Goal: Task Accomplishment & Management: Use online tool/utility

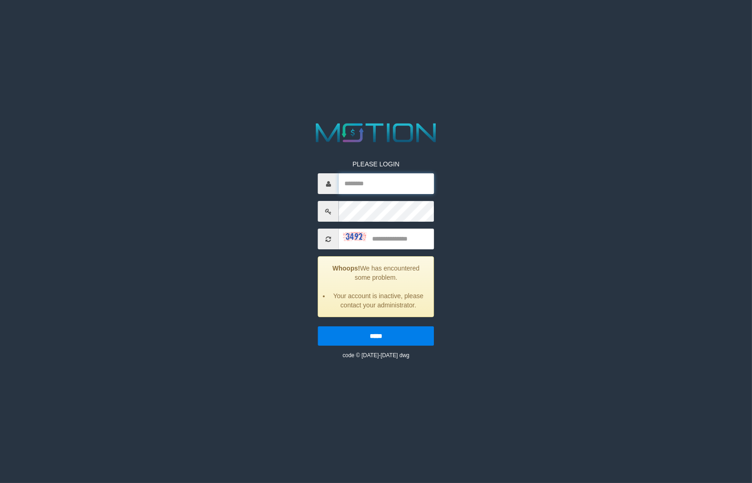
click at [407, 192] on input "text" at bounding box center [386, 183] width 95 height 21
type input "*******"
click at [381, 238] on input "text" at bounding box center [386, 239] width 95 height 21
type input "****"
click at [318, 327] on input "*****" at bounding box center [376, 336] width 116 height 19
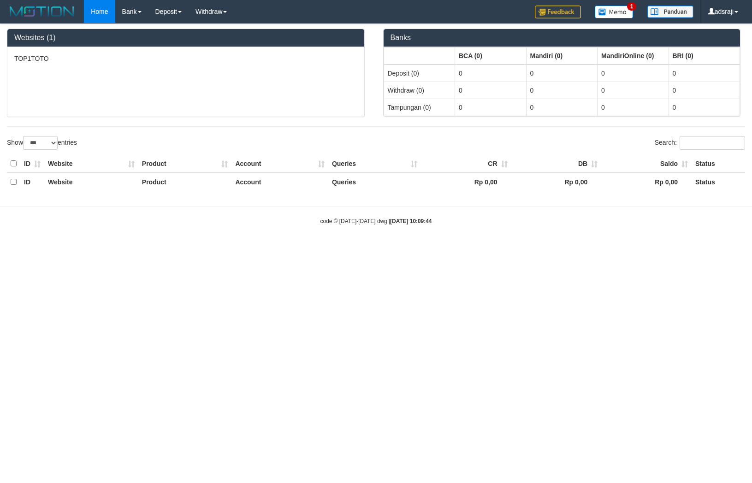
select select "***"
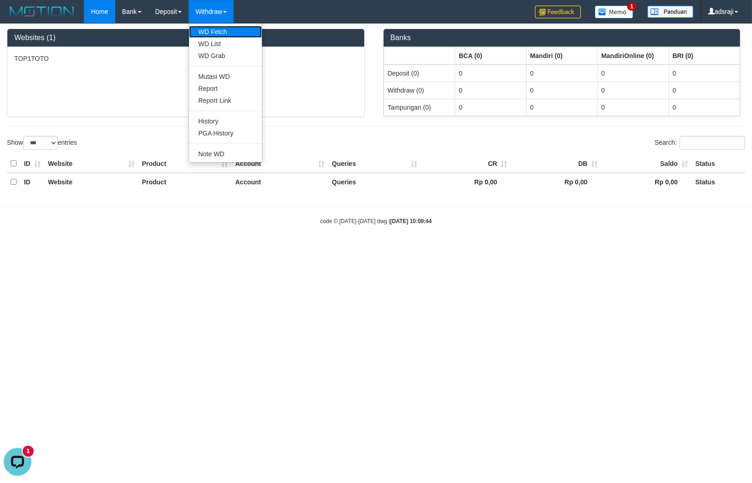
click at [215, 27] on link "WD Fetch" at bounding box center [225, 32] width 73 height 12
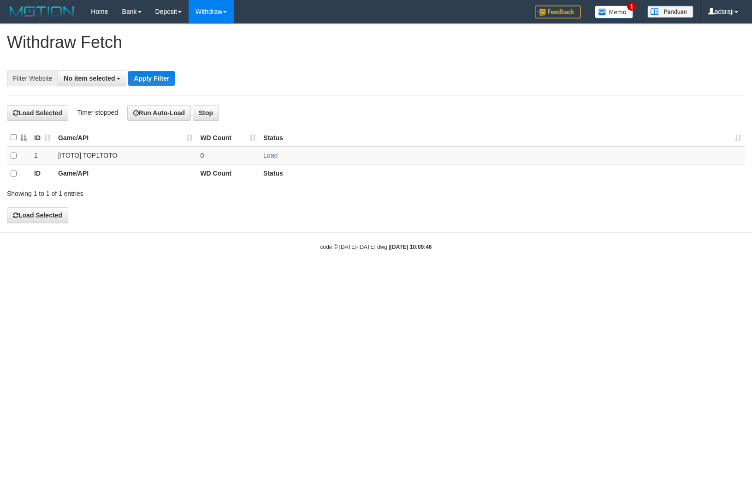
select select
click at [277, 157] on td "Load" at bounding box center [503, 156] width 486 height 18
click at [274, 156] on link "Load" at bounding box center [270, 155] width 14 height 7
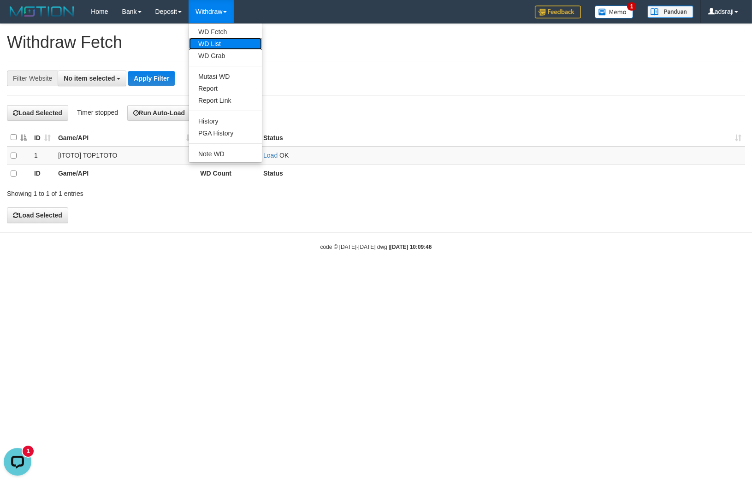
click at [236, 47] on link "WD List" at bounding box center [225, 44] width 73 height 12
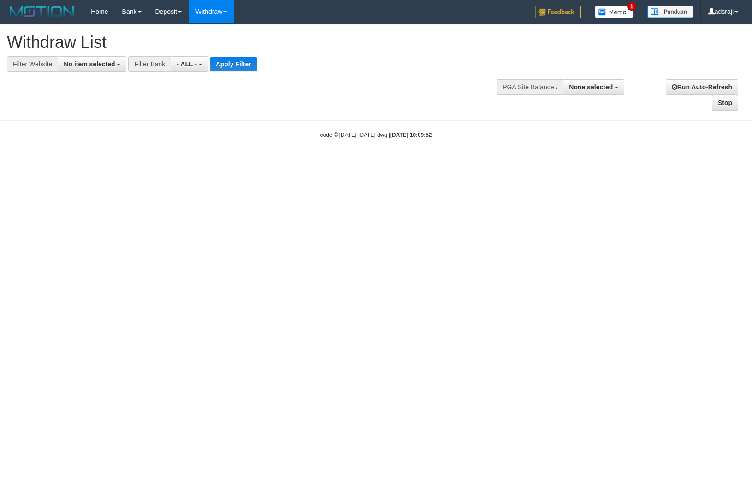
select select
click at [70, 62] on span "No item selected" at bounding box center [89, 63] width 51 height 7
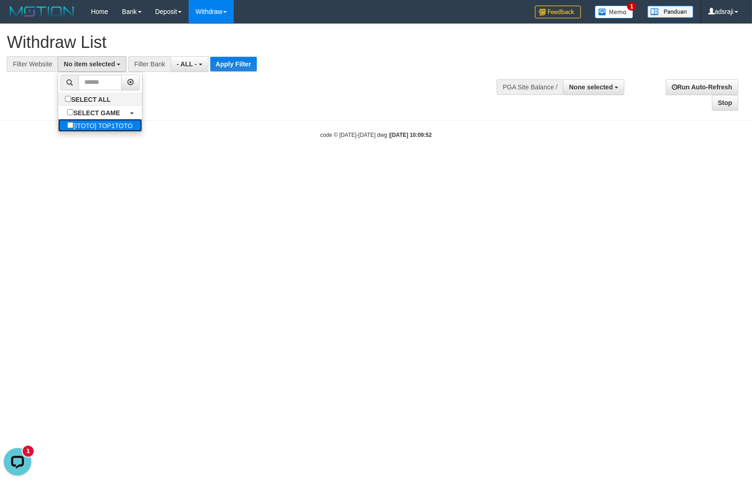
click at [112, 132] on label "[ITOTO] TOP1TOTO" at bounding box center [99, 125] width 83 height 13
select select "***"
click at [199, 60] on span "- ALL -" at bounding box center [195, 63] width 20 height 7
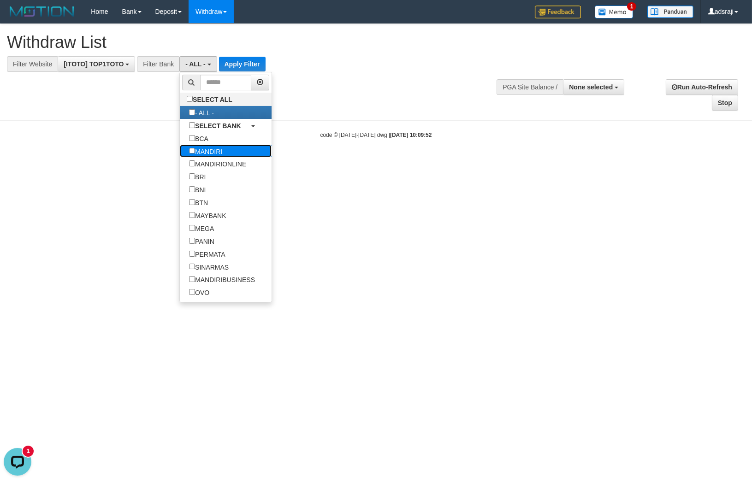
click at [227, 158] on label "MANDIRI" at bounding box center [206, 151] width 52 height 13
select select "*******"
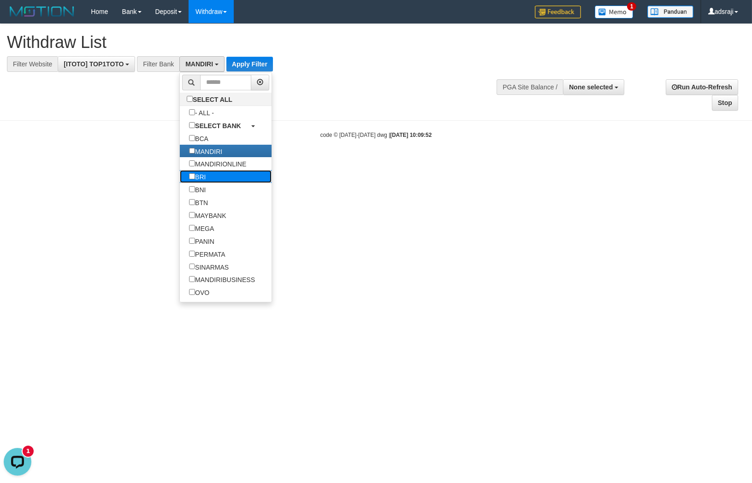
click at [238, 183] on link "BRI" at bounding box center [226, 176] width 92 height 13
click at [231, 180] on link "BRI" at bounding box center [226, 176] width 92 height 13
click at [206, 183] on label "BRI" at bounding box center [197, 176] width 35 height 13
click at [208, 196] on label "BNI" at bounding box center [197, 189] width 35 height 13
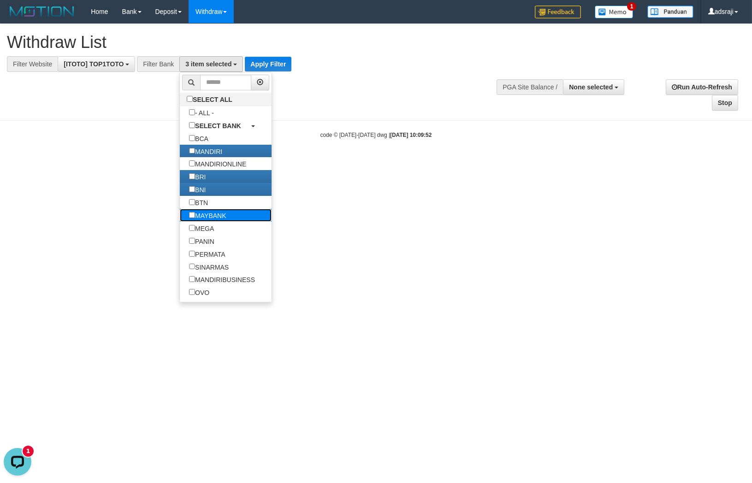
click at [211, 220] on label "MAYBANK" at bounding box center [207, 215] width 55 height 13
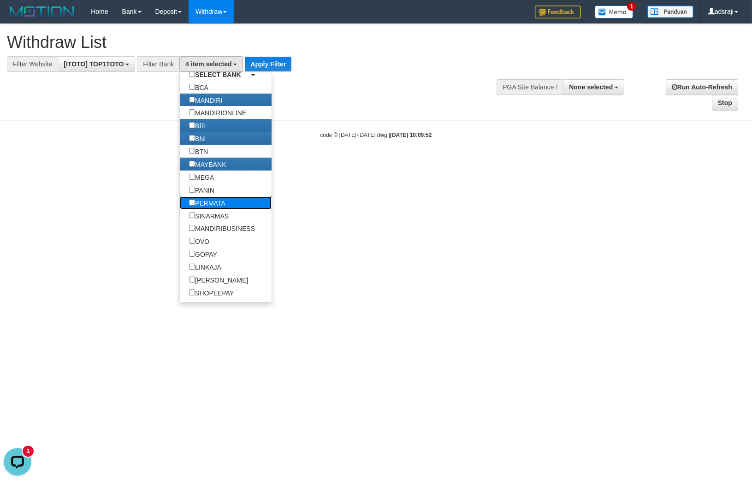
click at [208, 209] on label "PERMATA" at bounding box center [207, 203] width 55 height 13
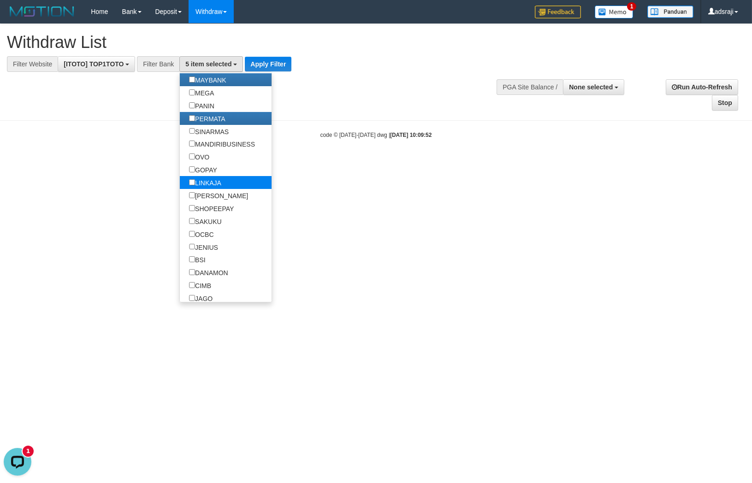
scroll to position [154, 0]
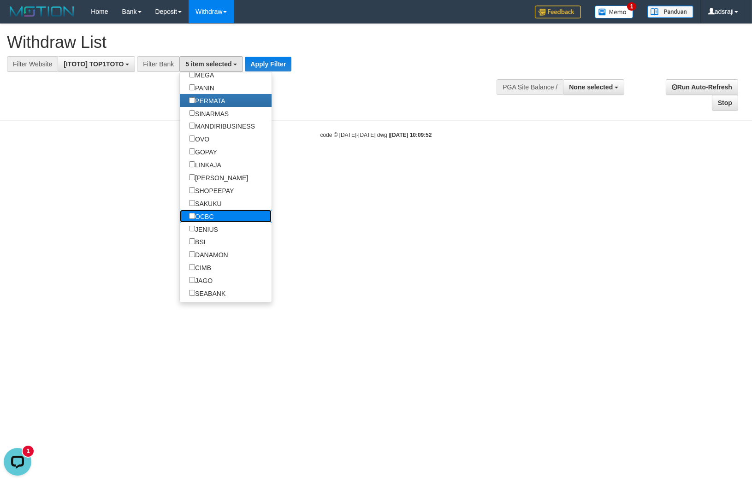
click at [222, 223] on label "OCBC" at bounding box center [201, 216] width 43 height 13
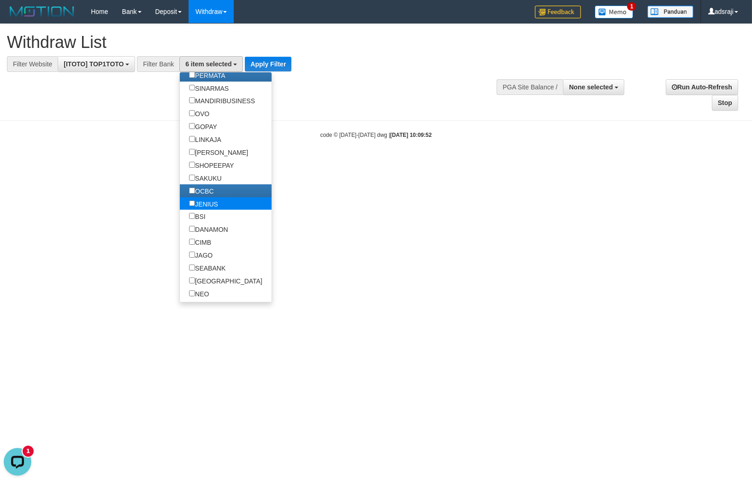
scroll to position [205, 0]
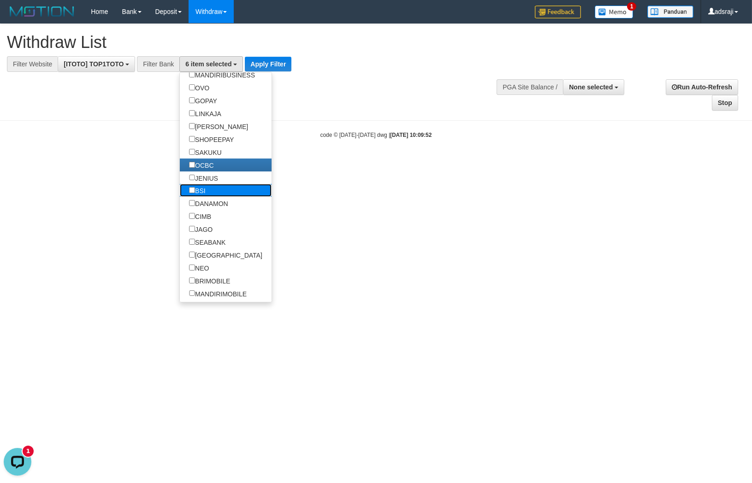
click at [213, 197] on label "BSI" at bounding box center [197, 190] width 35 height 13
drag, startPoint x: 213, startPoint y: 226, endPoint x: 212, endPoint y: 232, distance: 5.2
click at [213, 210] on label "DANAMON" at bounding box center [208, 203] width 57 height 13
click at [210, 223] on label "CIMB" at bounding box center [200, 216] width 41 height 13
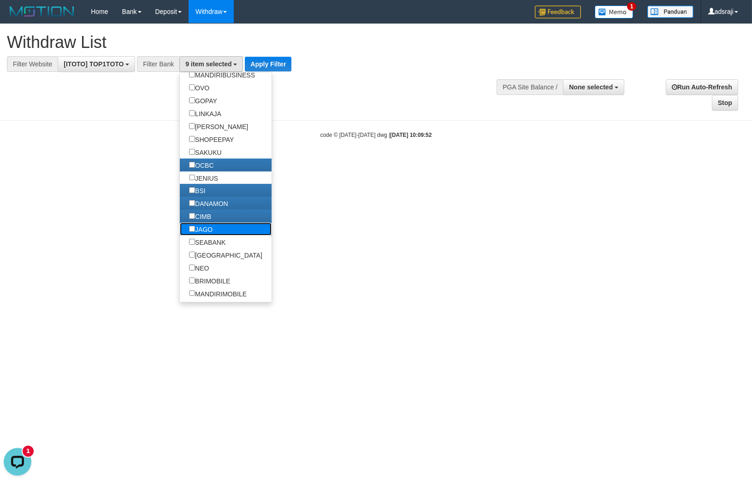
click at [208, 236] on label "JAGO" at bounding box center [201, 229] width 42 height 13
click at [210, 249] on label "SEABANK" at bounding box center [207, 242] width 55 height 13
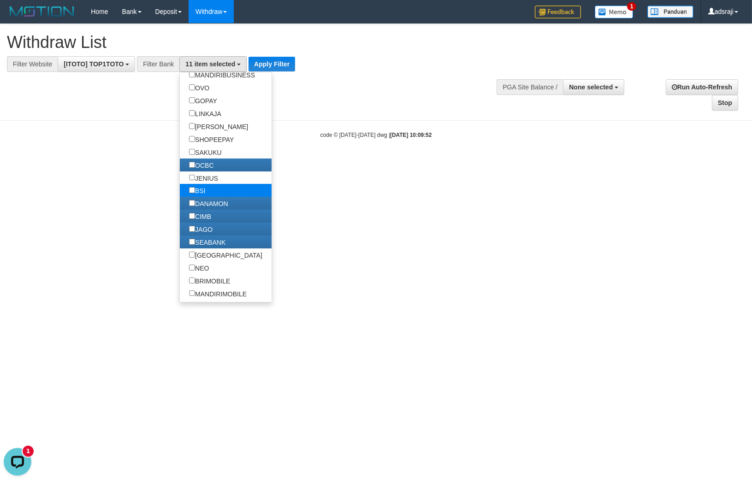
scroll to position [256, 0]
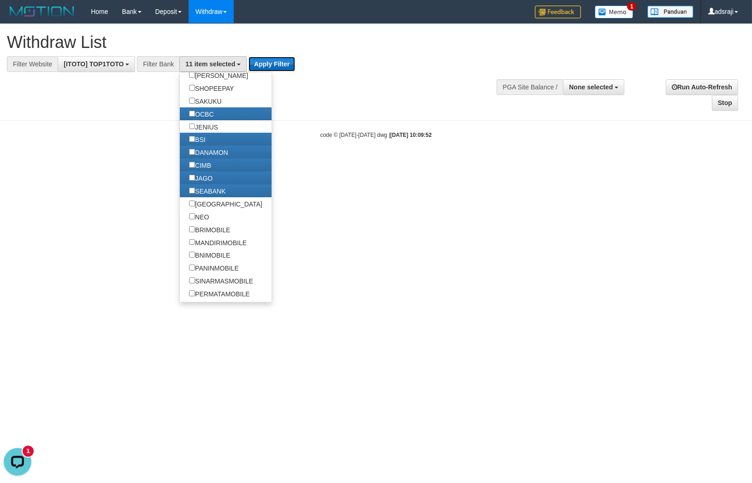
click at [277, 65] on button "Apply Filter" at bounding box center [272, 64] width 47 height 15
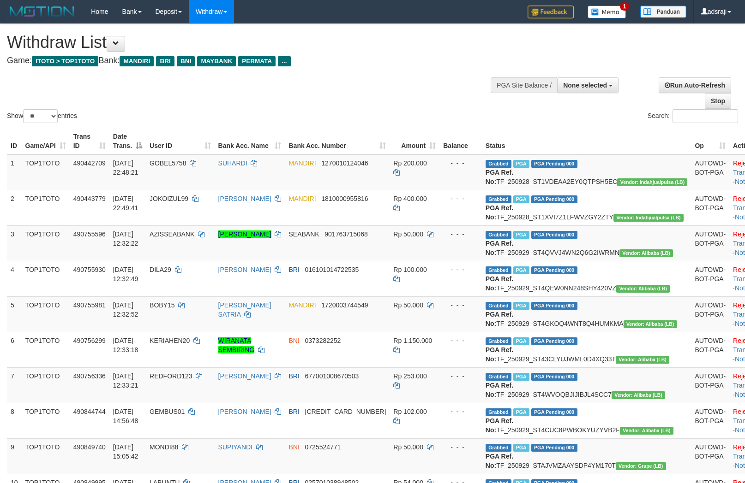
select select
select select "**"
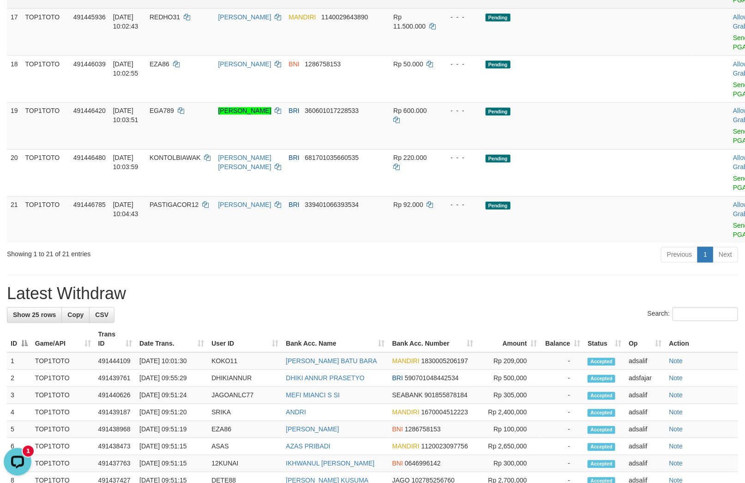
scroll to position [717, 0]
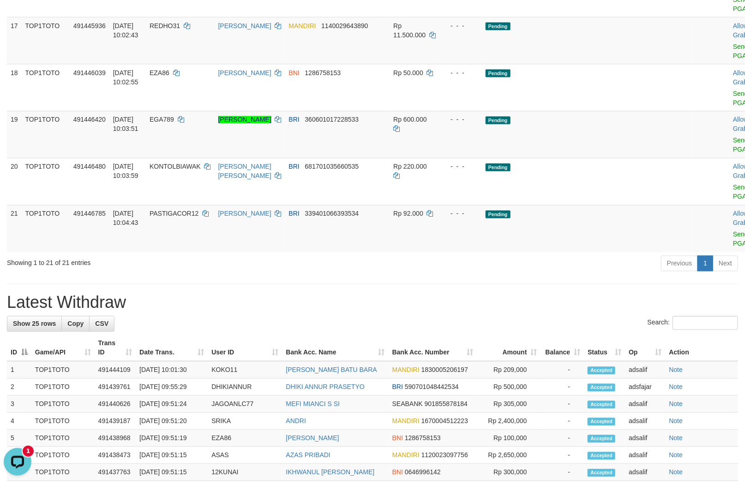
click at [579, 275] on div "Previous 1 Next" at bounding box center [527, 265] width 421 height 20
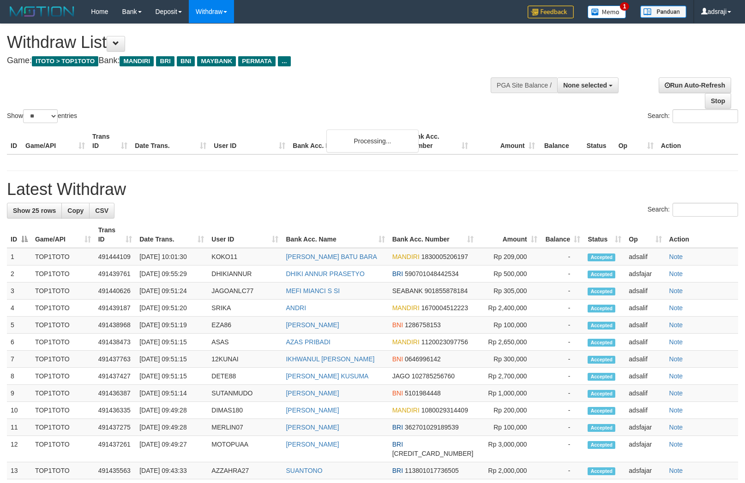
select select
select select "**"
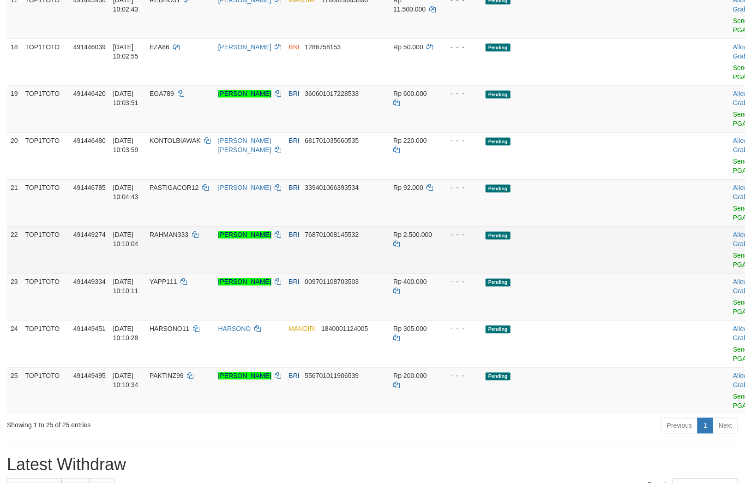
click at [581, 274] on td "Pending" at bounding box center [586, 249] width 209 height 47
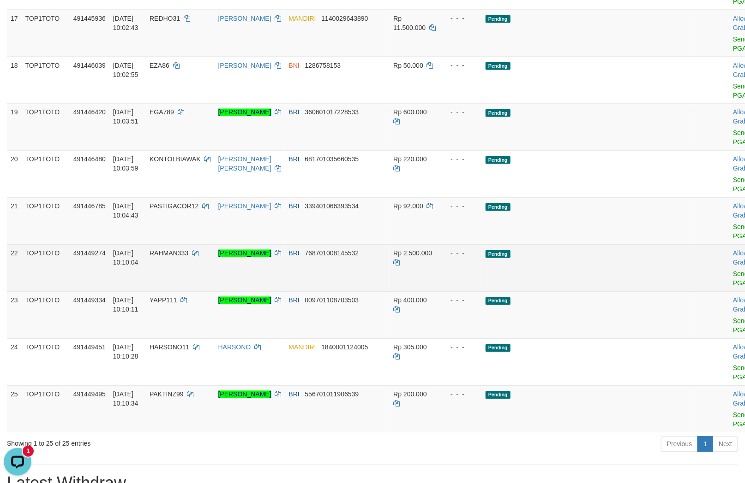
scroll to position [712, 0]
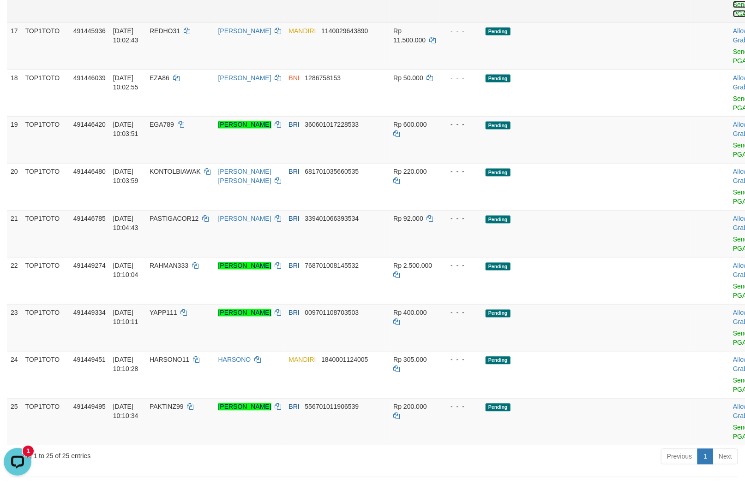
click at [733, 18] on link "Send PGA" at bounding box center [740, 9] width 15 height 17
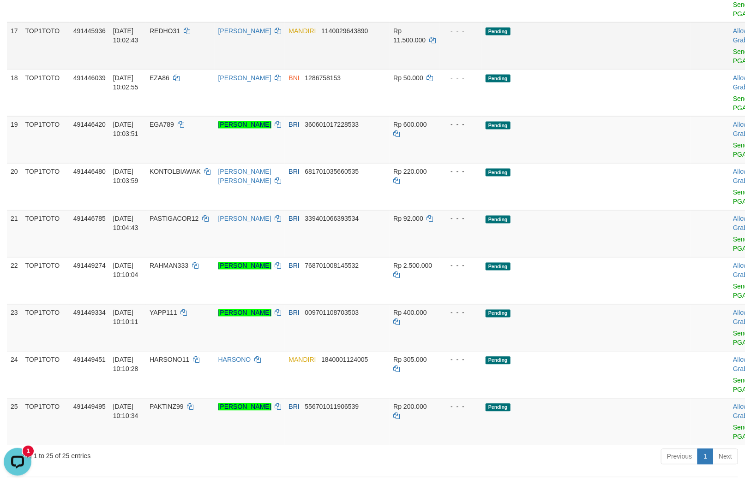
click at [733, 65] on span "Send PGA" at bounding box center [752, 55] width 38 height 20
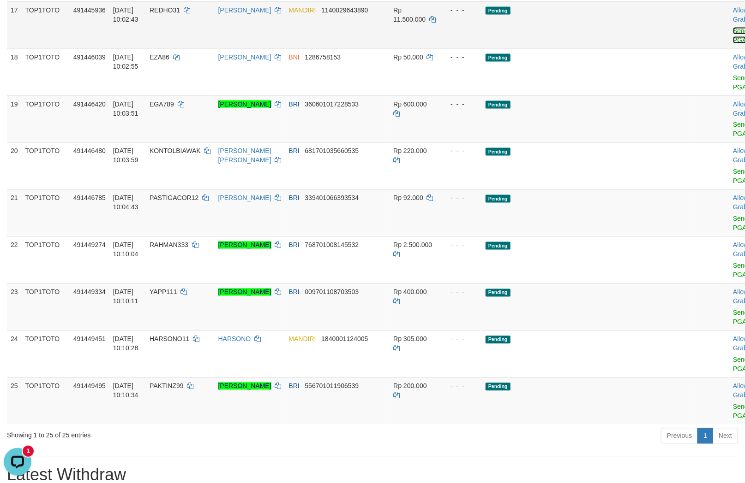
click at [733, 44] on link "Send PGA" at bounding box center [740, 35] width 15 height 17
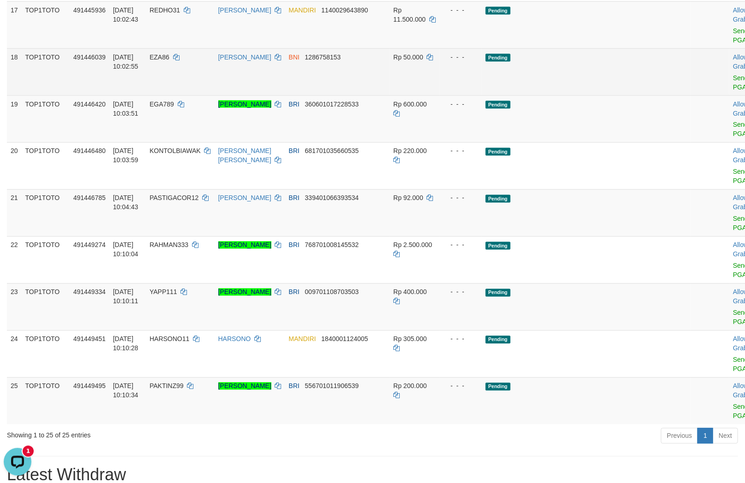
click at [729, 95] on td "Allow Grab · Reject Send PGA · Note" at bounding box center [752, 71] width 46 height 47
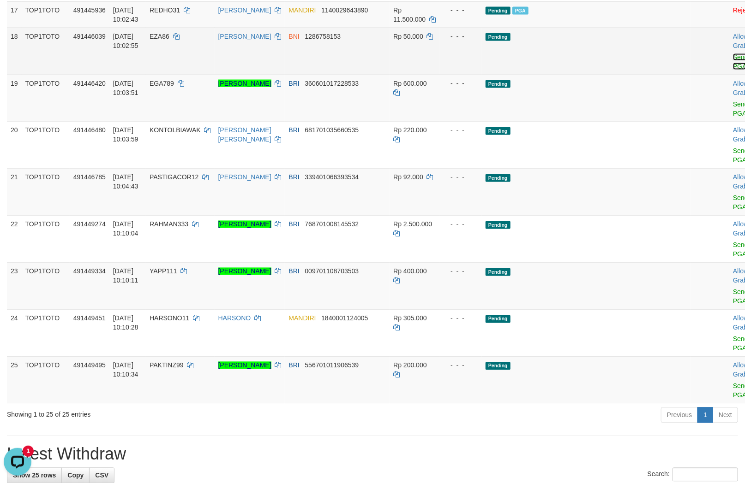
click at [733, 70] on link "Send PGA" at bounding box center [740, 62] width 15 height 17
click at [733, 117] on link "Send PGA" at bounding box center [740, 109] width 15 height 17
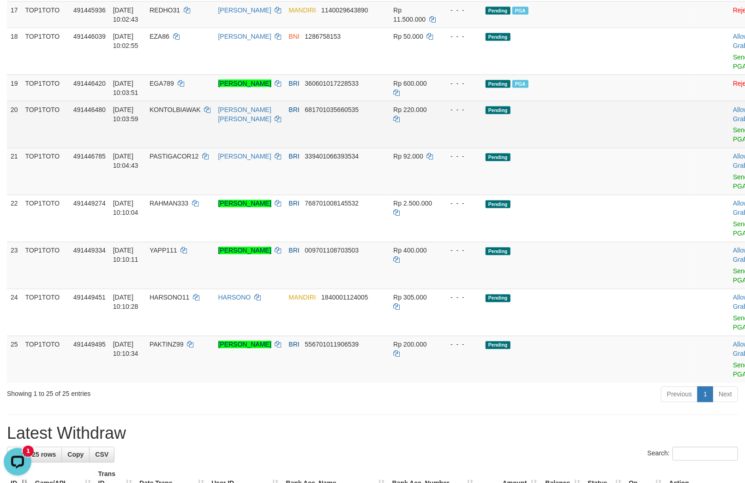
click at [729, 148] on td "Allow Grab · Reject Send PGA · Note" at bounding box center [752, 124] width 46 height 47
click at [733, 143] on link "Send PGA" at bounding box center [740, 135] width 15 height 17
click at [733, 191] on link "Send PGA" at bounding box center [740, 182] width 15 height 17
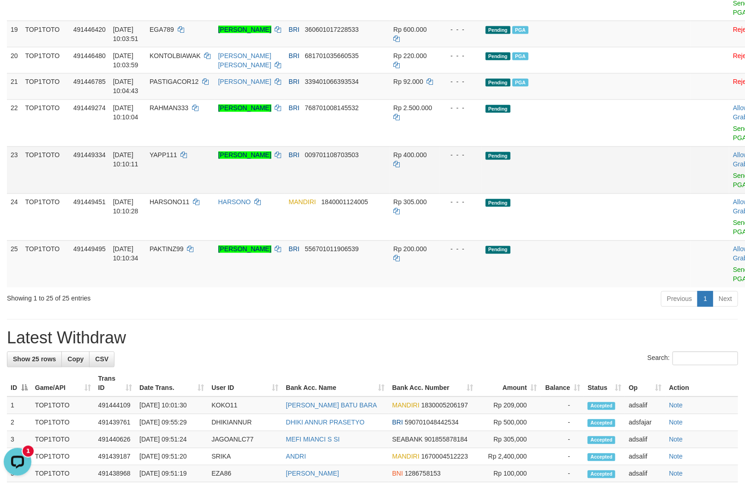
scroll to position [774, 0]
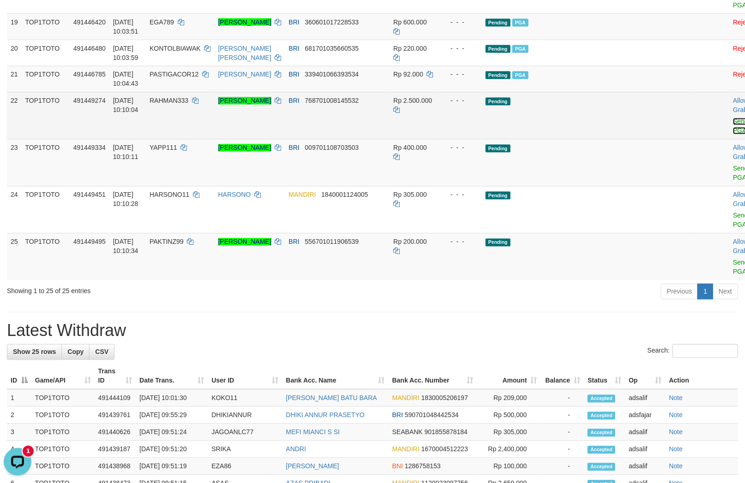
click at [733, 135] on link "Send PGA" at bounding box center [740, 126] width 15 height 17
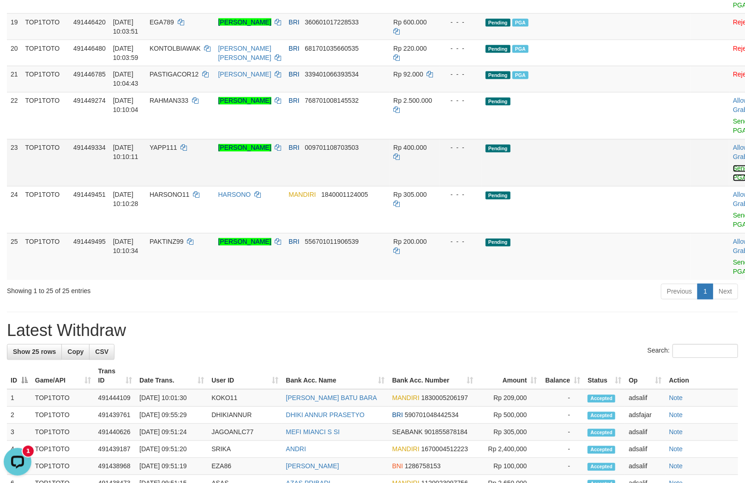
click at [733, 182] on link "Send PGA" at bounding box center [740, 173] width 15 height 17
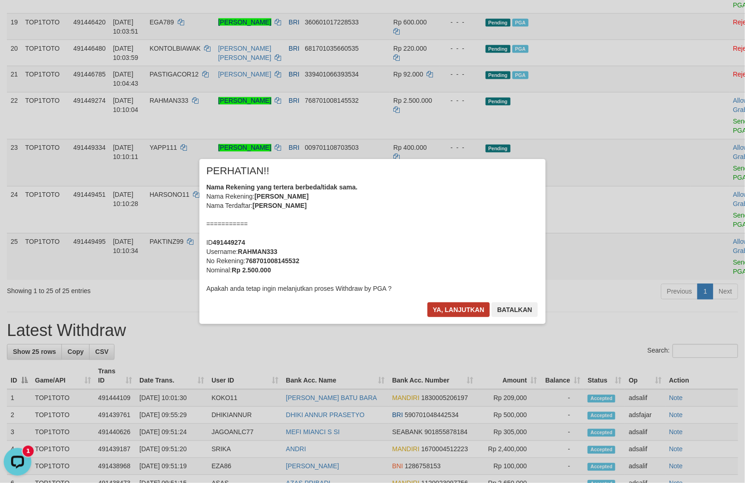
scroll to position [762, 0]
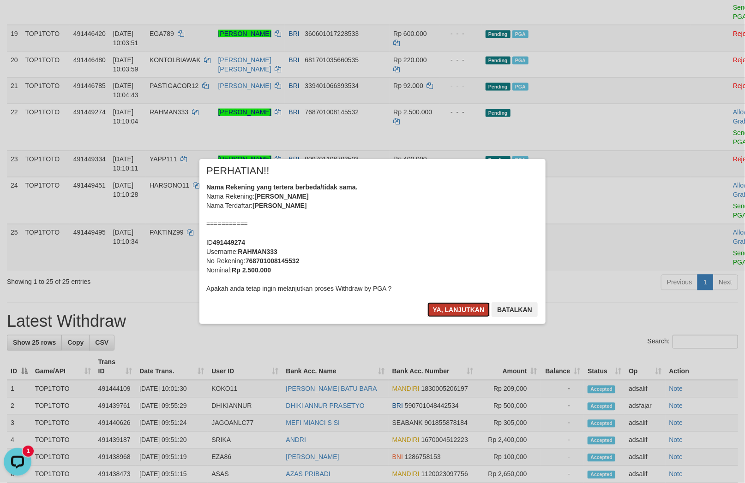
click at [451, 306] on button "Ya, lanjutkan" at bounding box center [458, 310] width 63 height 15
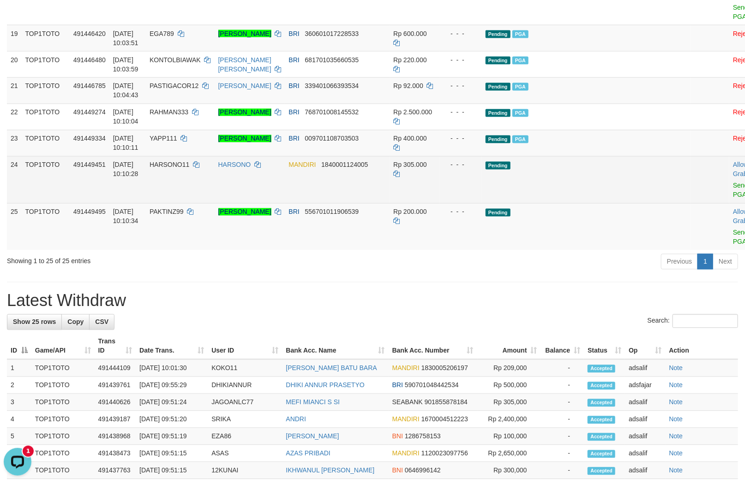
scroll to position [741, 0]
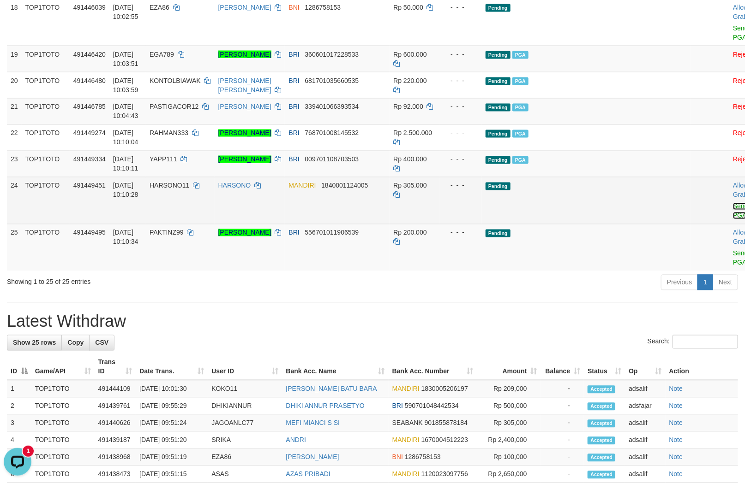
click at [733, 220] on link "Send PGA" at bounding box center [740, 211] width 15 height 17
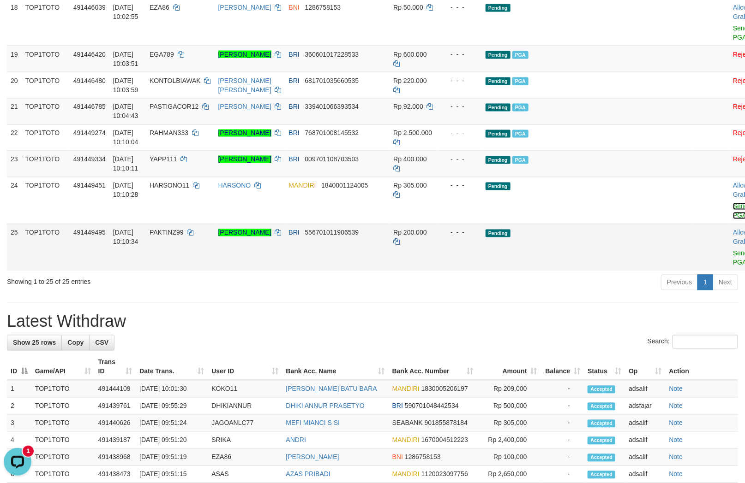
scroll to position [721, 0]
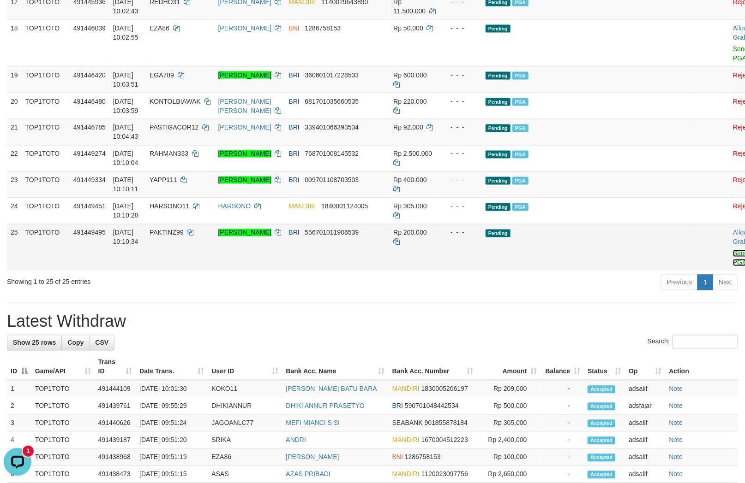
click at [733, 267] on link "Send PGA" at bounding box center [740, 258] width 15 height 17
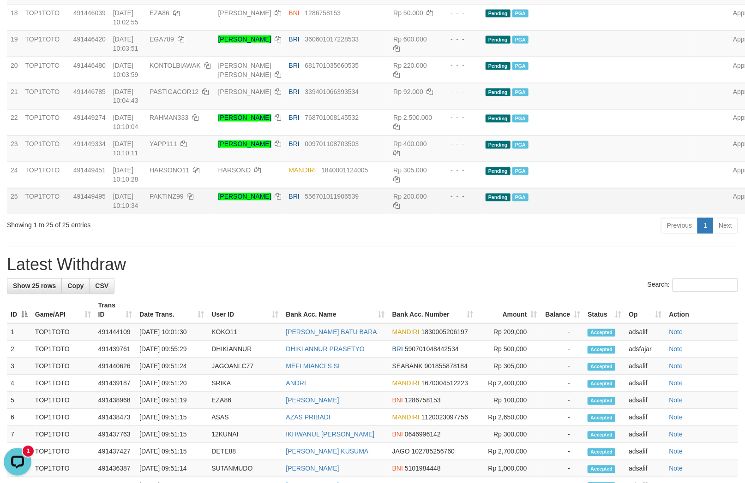
scroll to position [923, 0]
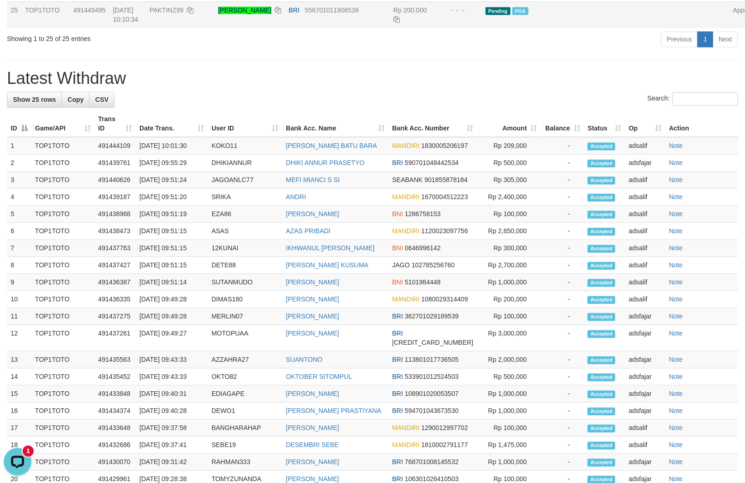
click at [606, 50] on div "Previous 1 Next" at bounding box center [527, 40] width 421 height 20
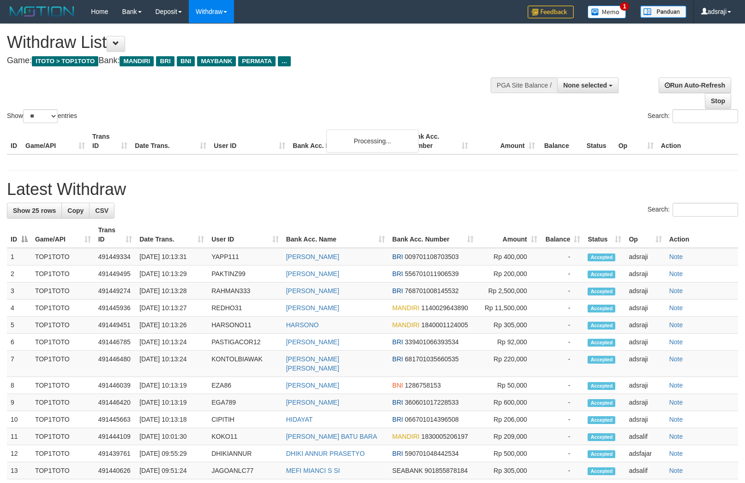
select select
select select "**"
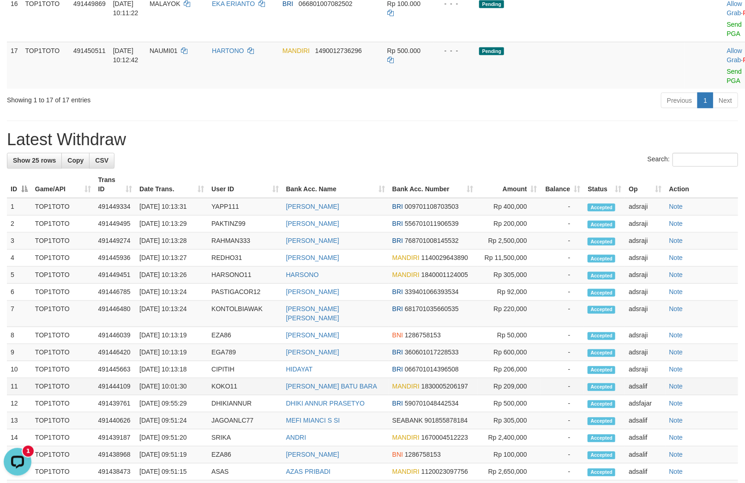
scroll to position [666, 0]
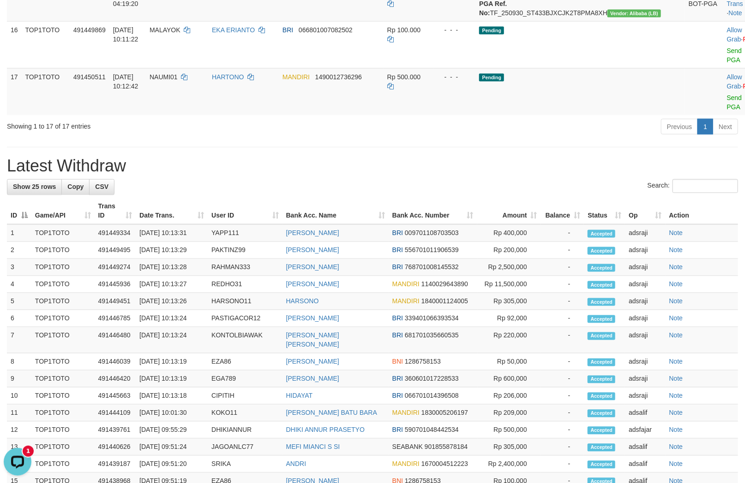
click at [447, 280] on div "**********" at bounding box center [372, 45] width 745 height 1374
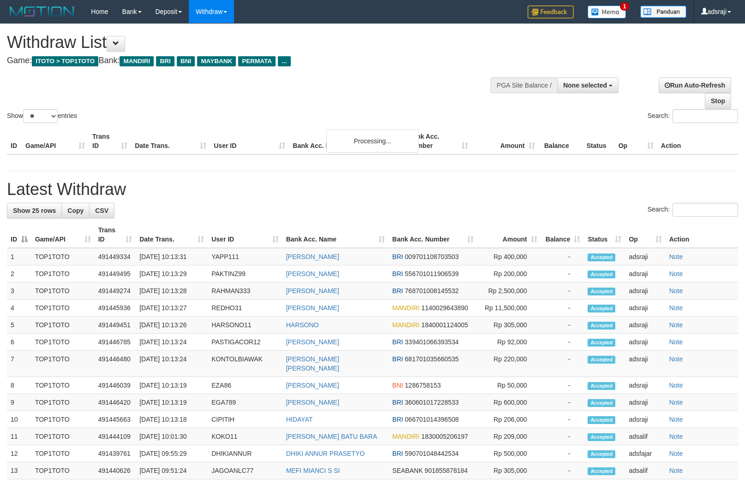
select select
select select "**"
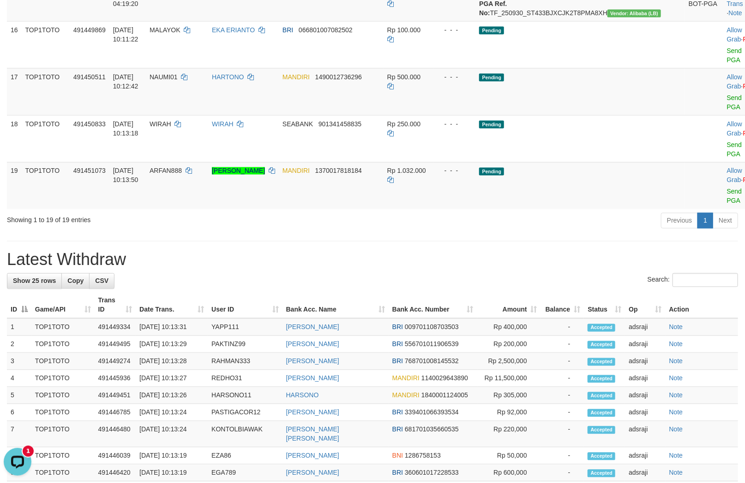
click at [548, 371] on div "**********" at bounding box center [372, 92] width 745 height 1468
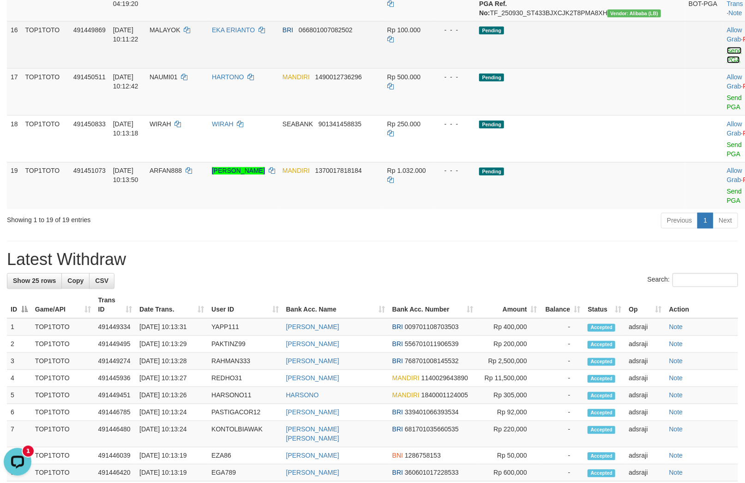
click at [727, 64] on link "Send PGA" at bounding box center [734, 55] width 15 height 17
click at [727, 111] on link "Send PGA" at bounding box center [734, 102] width 15 height 17
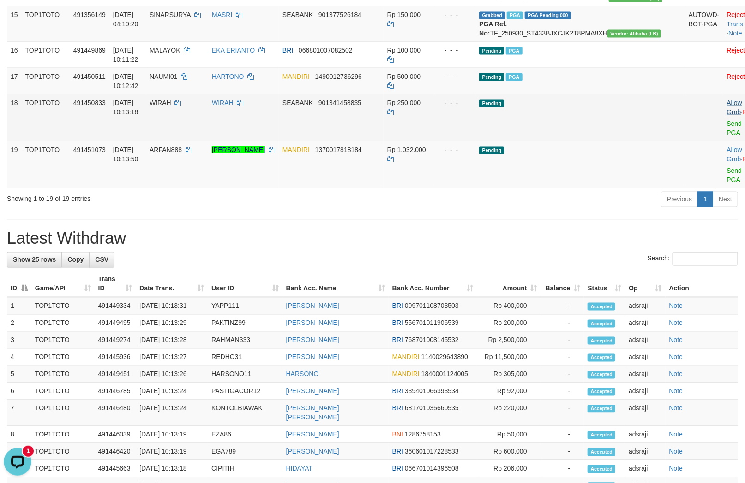
scroll to position [625, 0]
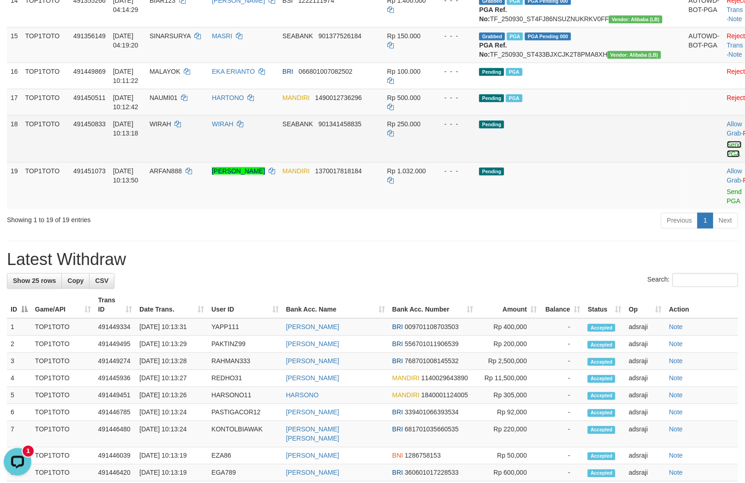
click at [727, 158] on link "Send PGA" at bounding box center [734, 149] width 15 height 17
click at [727, 205] on link "Send PGA" at bounding box center [734, 196] width 15 height 17
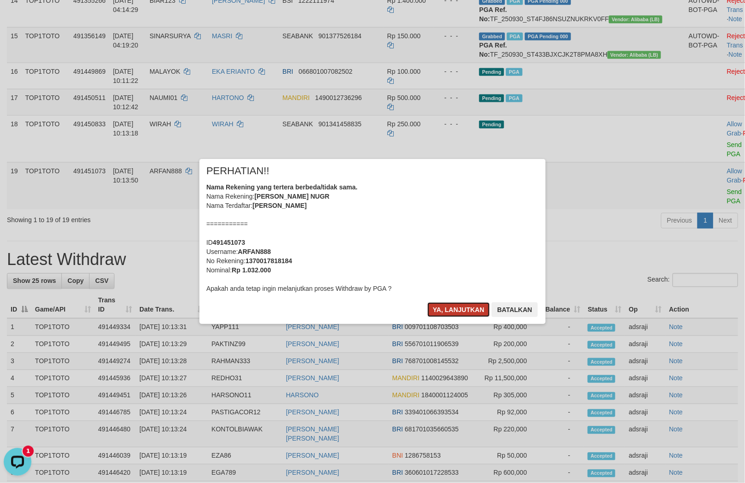
click at [462, 304] on button "Ya, lanjutkan" at bounding box center [458, 310] width 63 height 15
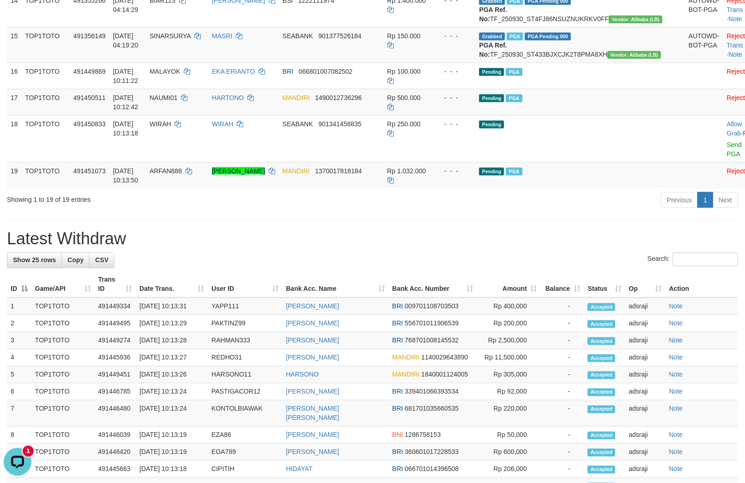
scroll to position [604, 0]
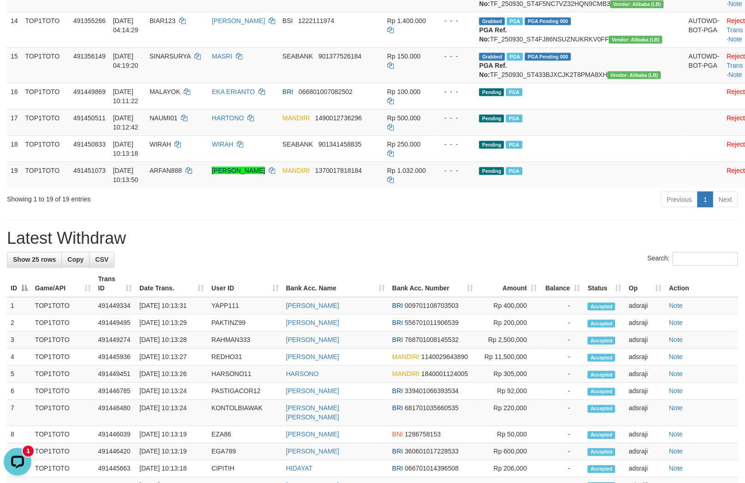
click at [472, 211] on div "Previous 1 Next" at bounding box center [527, 201] width 421 height 20
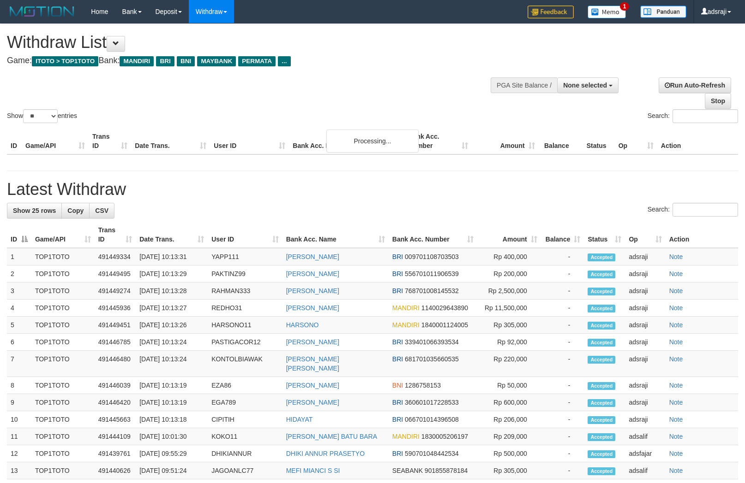
select select
select select "**"
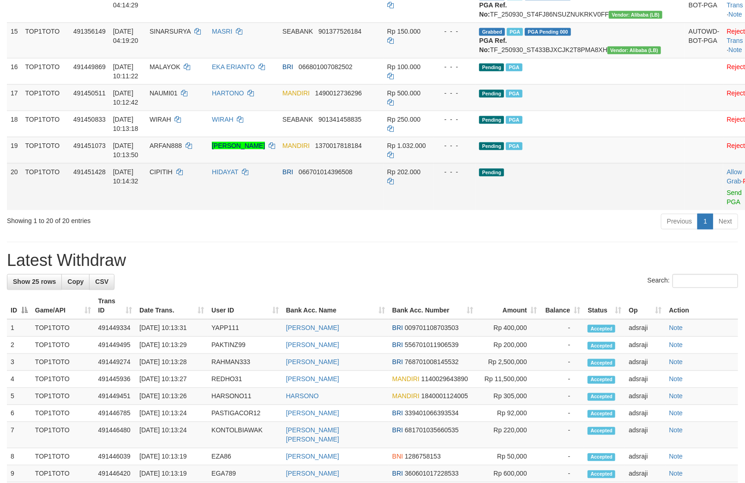
click at [476, 210] on td "- - -" at bounding box center [454, 186] width 42 height 47
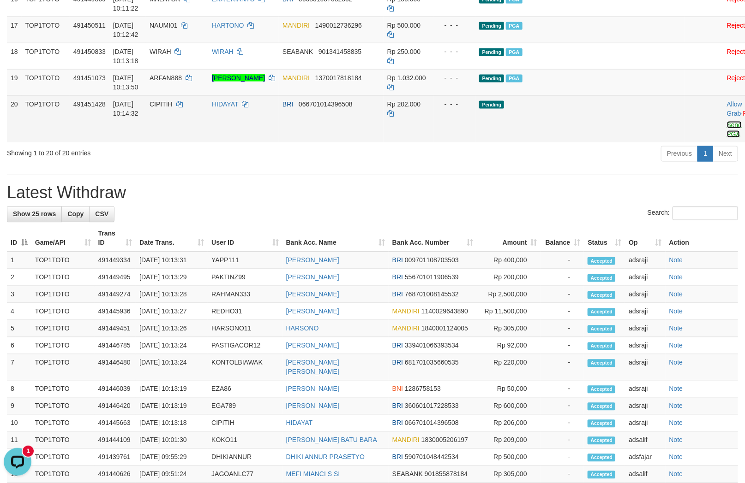
click at [727, 138] on link "Send PGA" at bounding box center [734, 129] width 15 height 17
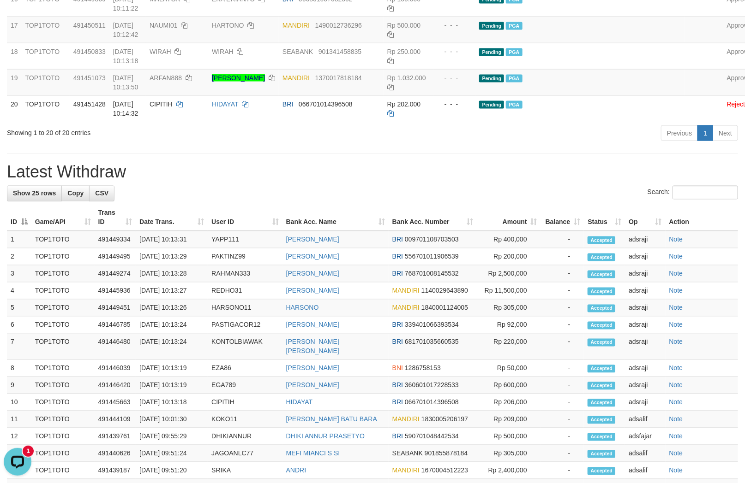
click at [519, 144] on div "Previous 1 Next" at bounding box center [527, 135] width 421 height 20
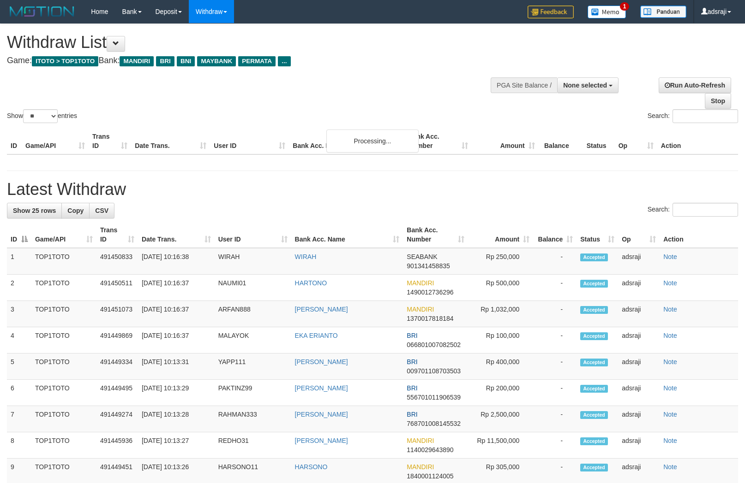
select select
select select "**"
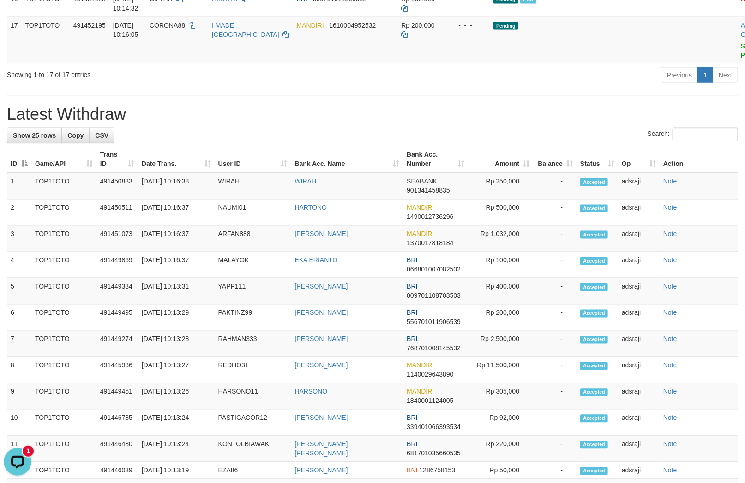
click at [459, 86] on div "Previous 1 Next" at bounding box center [527, 76] width 421 height 20
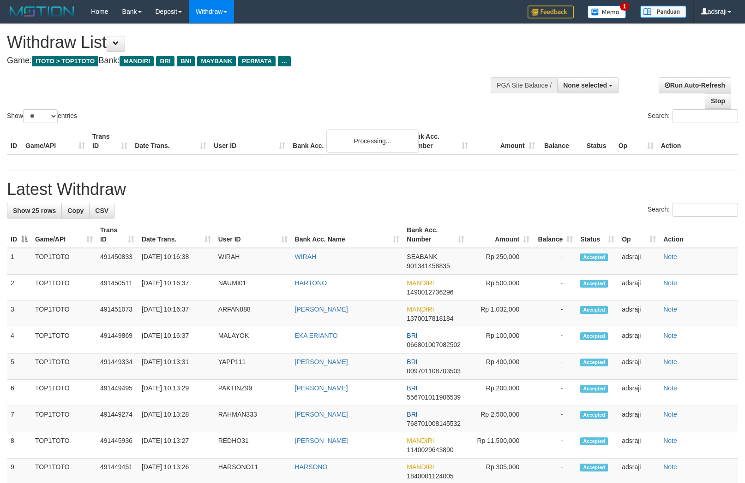
select select
select select "**"
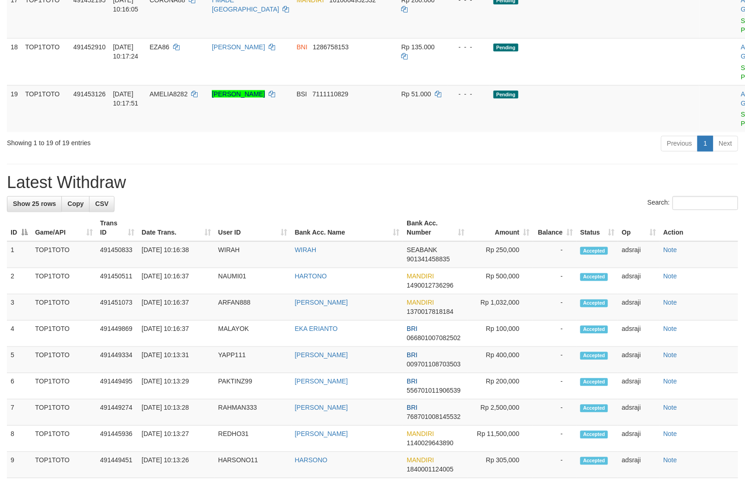
drag, startPoint x: 523, startPoint y: 354, endPoint x: 522, endPoint y: 346, distance: 8.4
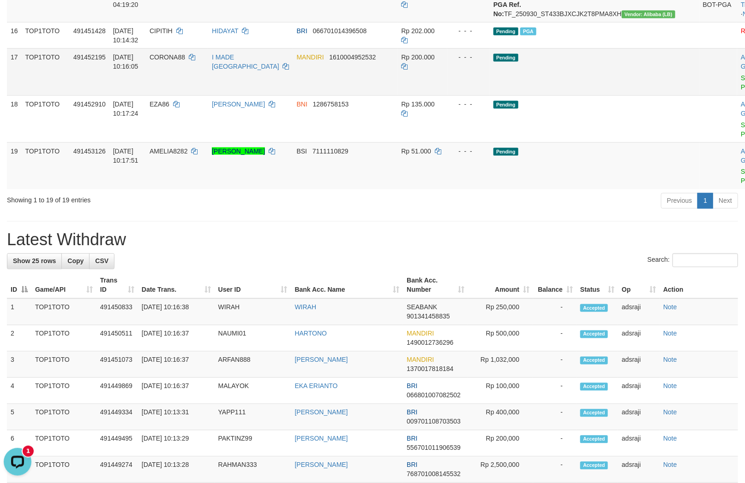
click at [737, 95] on td "Allow Grab · Reject Send PGA · Note" at bounding box center [760, 71] width 46 height 47
click at [740, 91] on link "Send PGA" at bounding box center [747, 82] width 15 height 17
click at [740, 138] on link "Send PGA" at bounding box center [747, 129] width 15 height 17
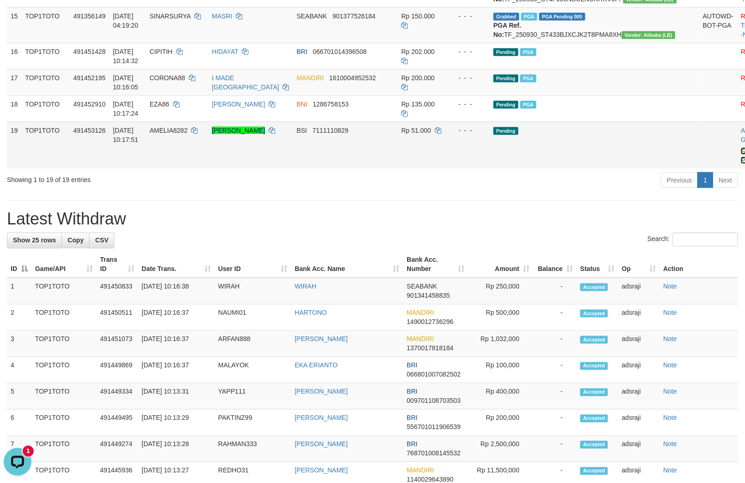
click at [740, 164] on link "Send PGA" at bounding box center [747, 156] width 15 height 17
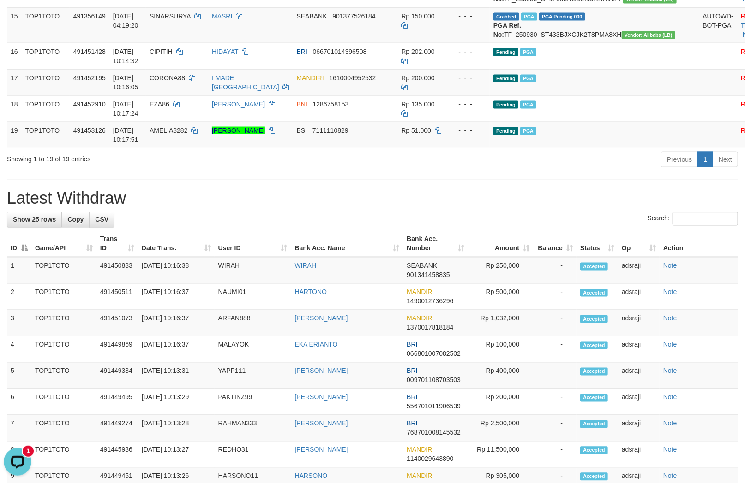
click at [432, 208] on h1 "Latest Withdraw" at bounding box center [372, 199] width 731 height 18
click at [489, 148] on td "- - -" at bounding box center [468, 135] width 42 height 26
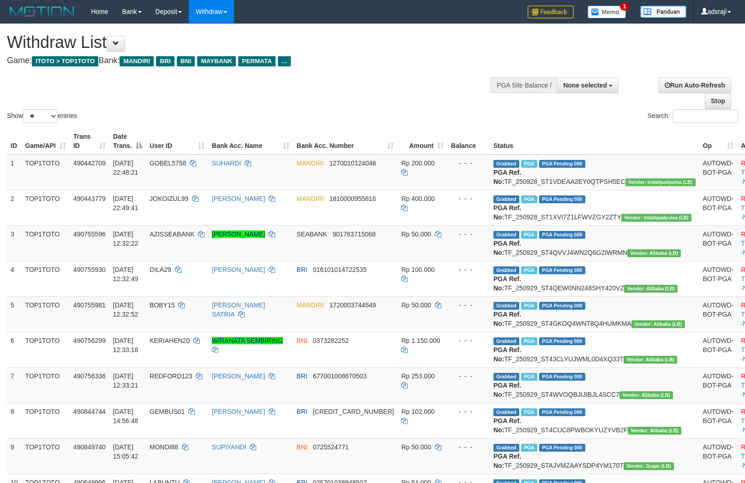
select select
select select "**"
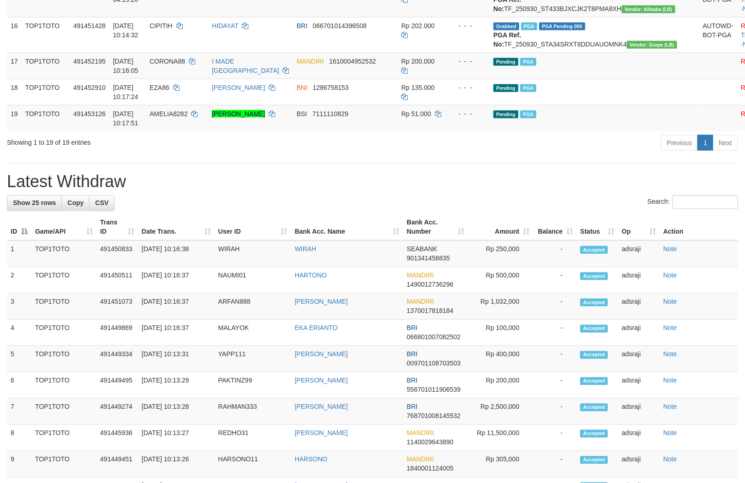
click at [500, 316] on div "**********" at bounding box center [372, 134] width 745 height 1560
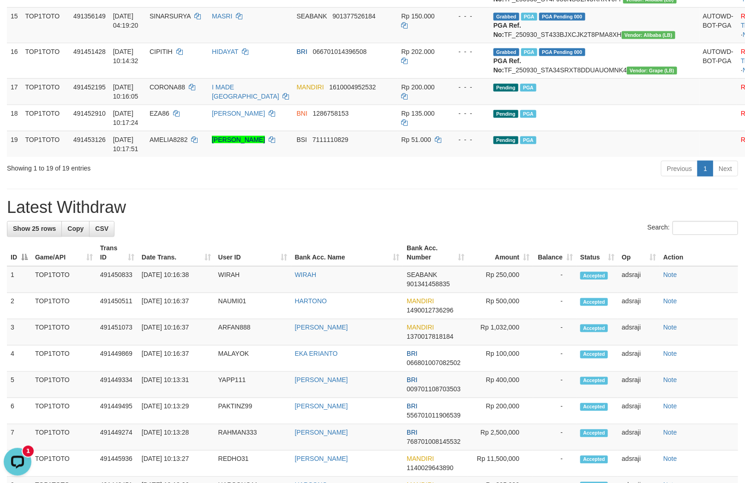
click at [513, 217] on h1 "Latest Withdraw" at bounding box center [372, 208] width 731 height 18
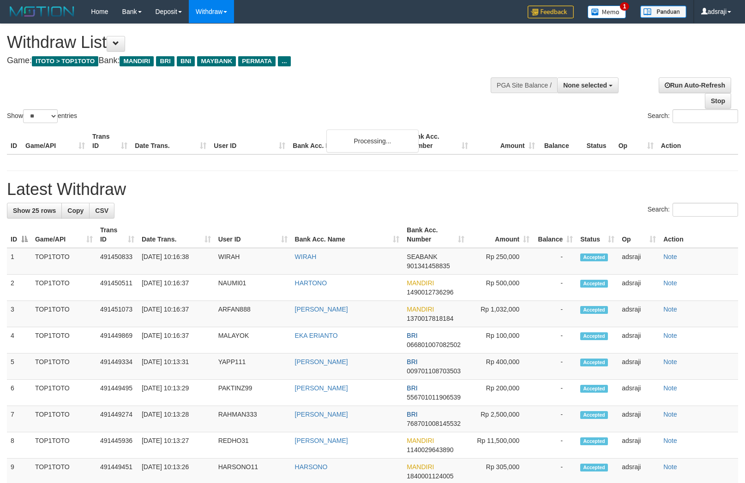
select select
select select "**"
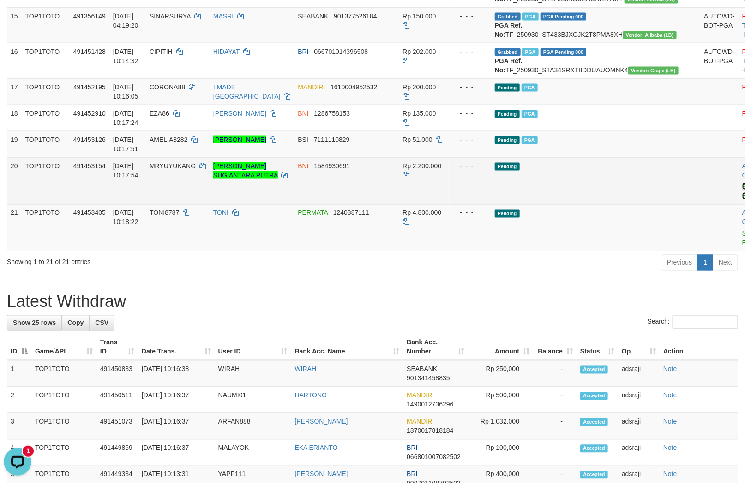
click at [742, 200] on link "Send PGA" at bounding box center [749, 191] width 15 height 17
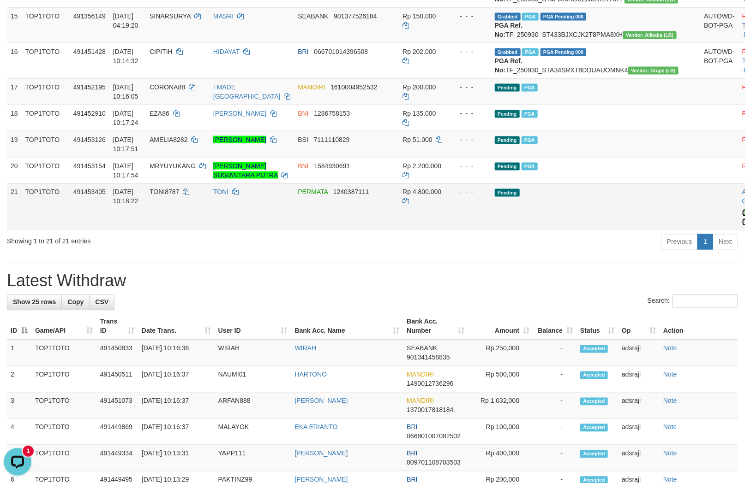
click at [742, 226] on link "Send PGA" at bounding box center [749, 217] width 15 height 17
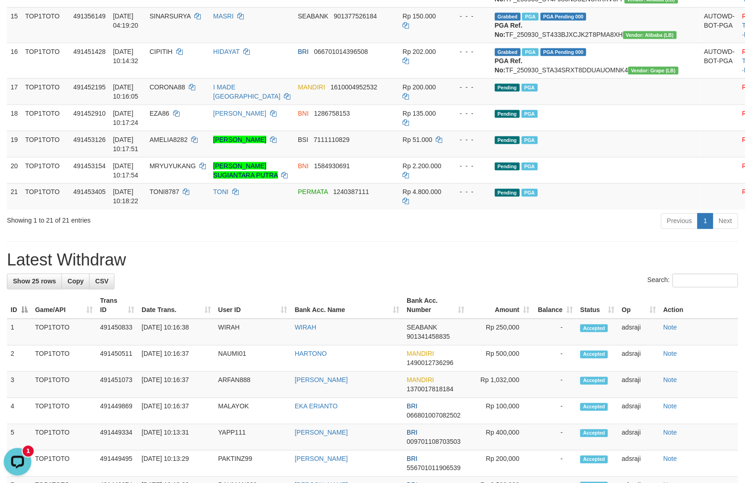
click at [542, 391] on div "**********" at bounding box center [372, 186] width 745 height 1613
click at [457, 404] on div "**********" at bounding box center [372, 186] width 745 height 1613
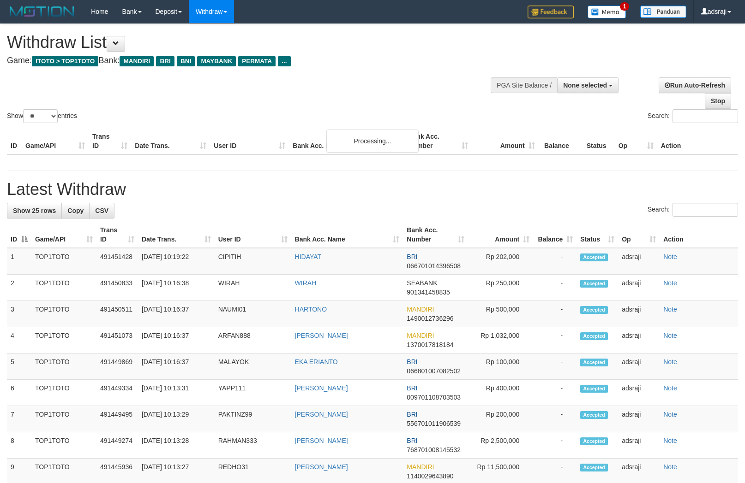
select select
select select "**"
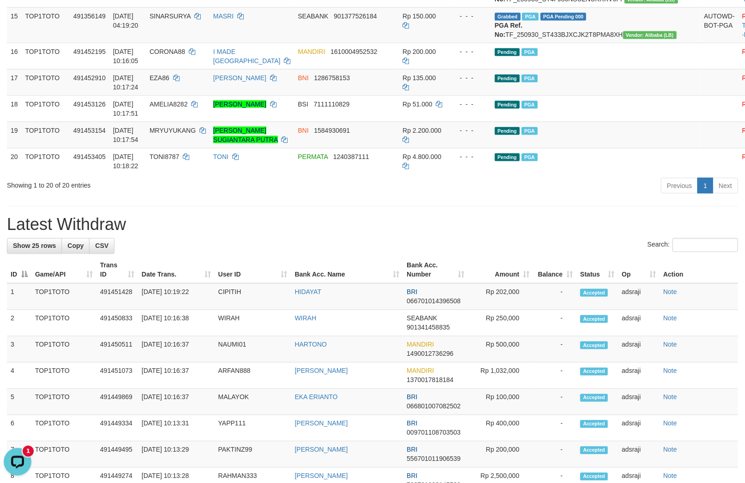
click at [418, 361] on div "**********" at bounding box center [372, 168] width 745 height 1577
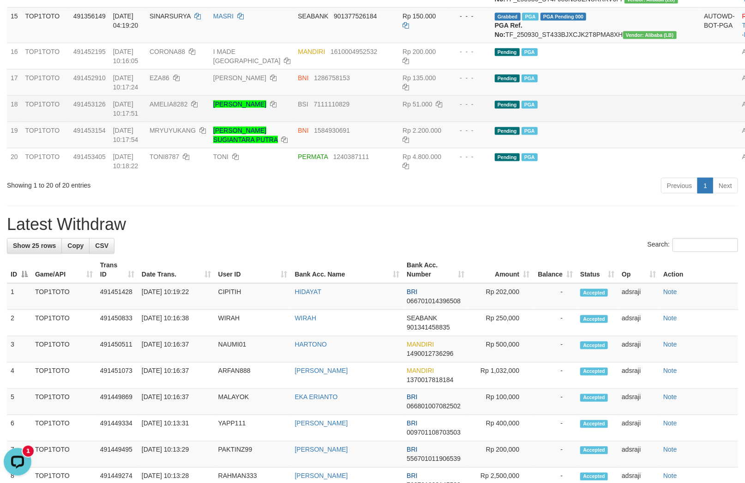
click at [700, 122] on td at bounding box center [719, 108] width 38 height 26
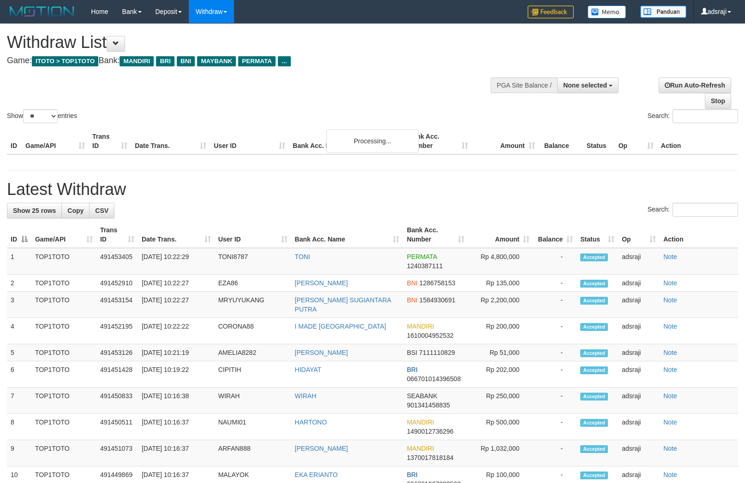
select select
select select "**"
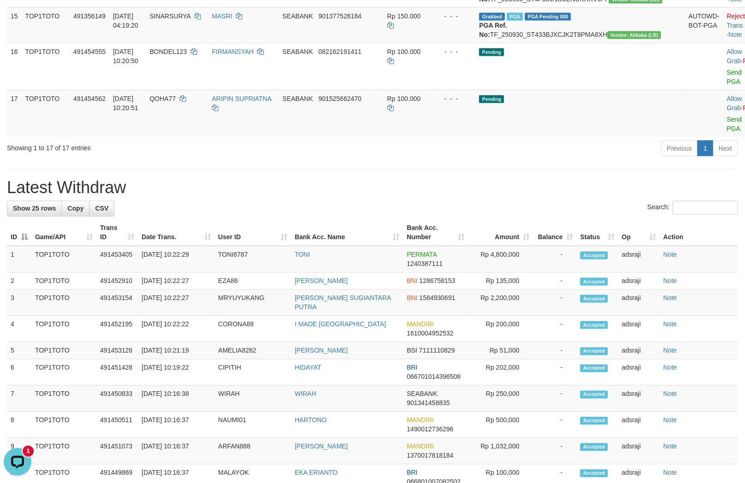
click at [458, 169] on hr at bounding box center [372, 169] width 731 height 0
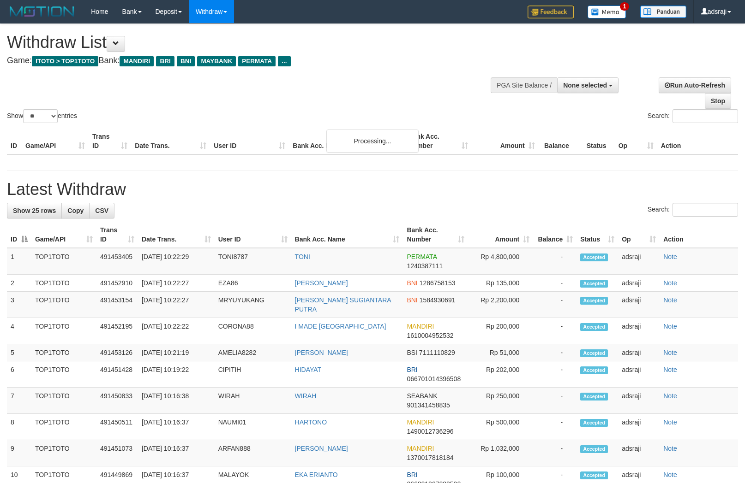
select select
select select "**"
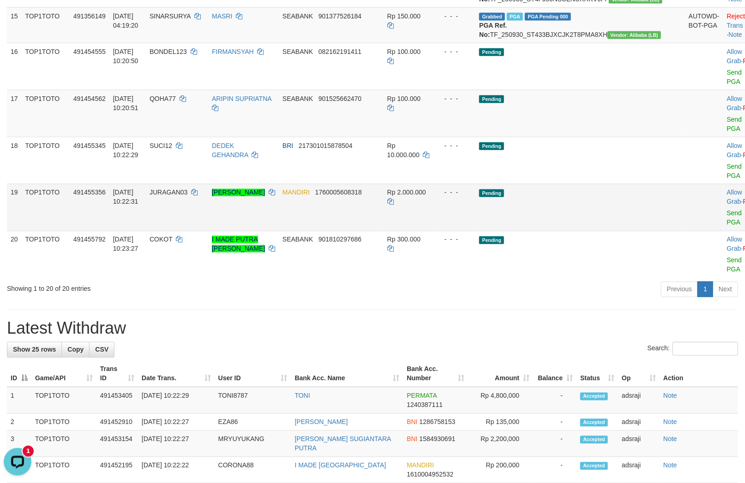
click at [584, 231] on td "Pending" at bounding box center [579, 207] width 209 height 47
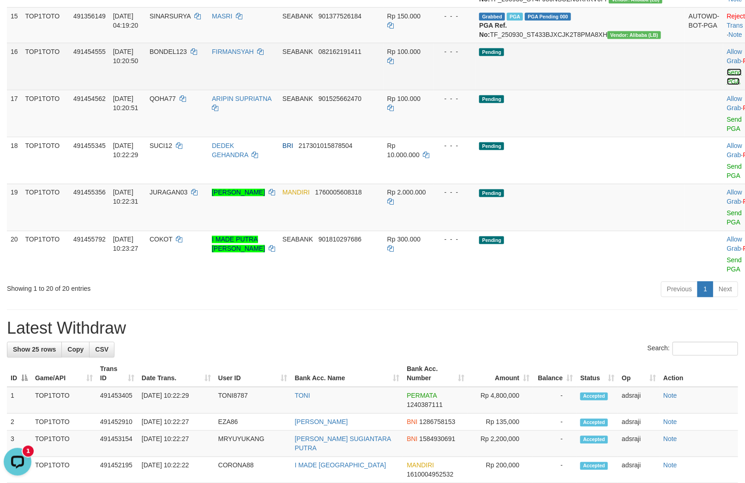
click at [727, 85] on link "Send PGA" at bounding box center [734, 77] width 15 height 17
click at [727, 132] on link "Send PGA" at bounding box center [734, 124] width 15 height 17
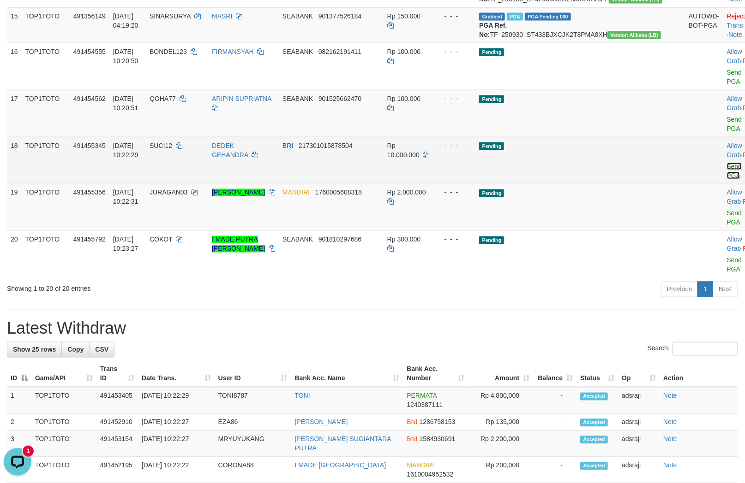
click at [727, 179] on link "Send PGA" at bounding box center [734, 171] width 15 height 17
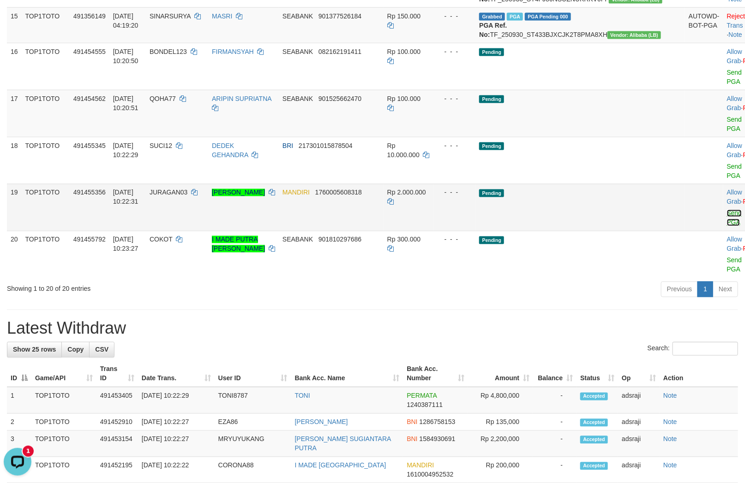
drag, startPoint x: 684, startPoint y: 312, endPoint x: 685, endPoint y: 358, distance: 46.6
click at [727, 226] on link "Send PGA" at bounding box center [734, 218] width 15 height 17
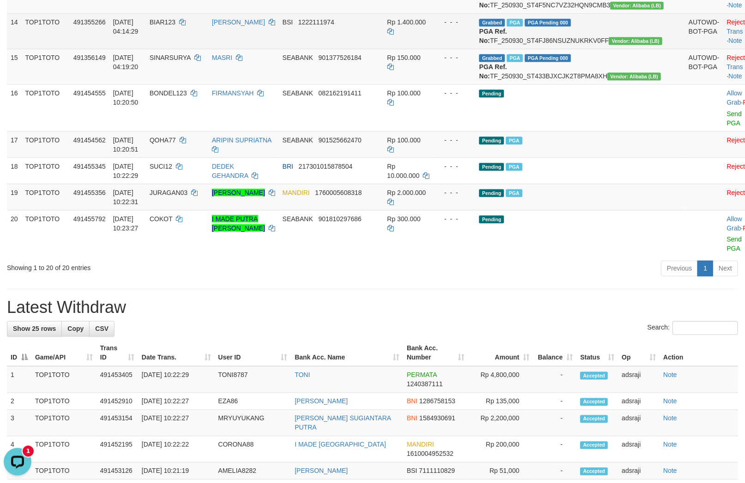
scroll to position [583, 0]
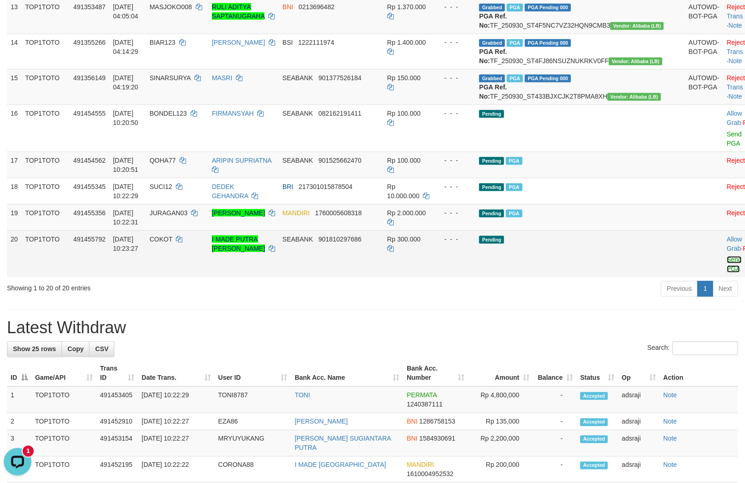
click at [727, 273] on link "Send PGA" at bounding box center [734, 264] width 15 height 17
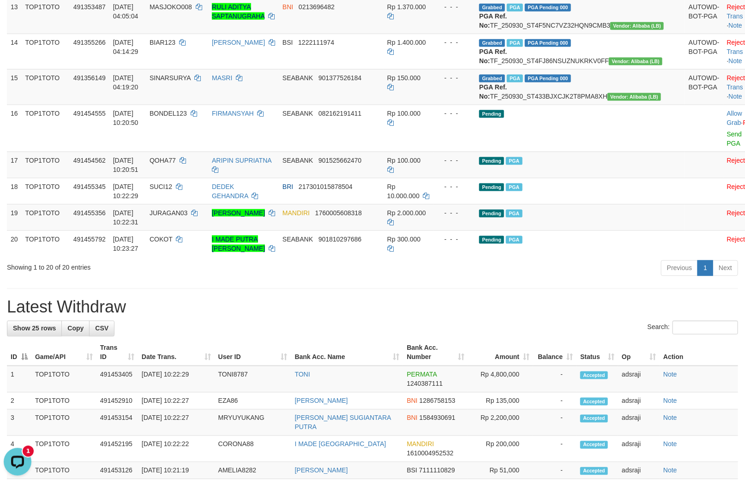
click at [504, 280] on div "Previous 1 Next" at bounding box center [527, 270] width 421 height 20
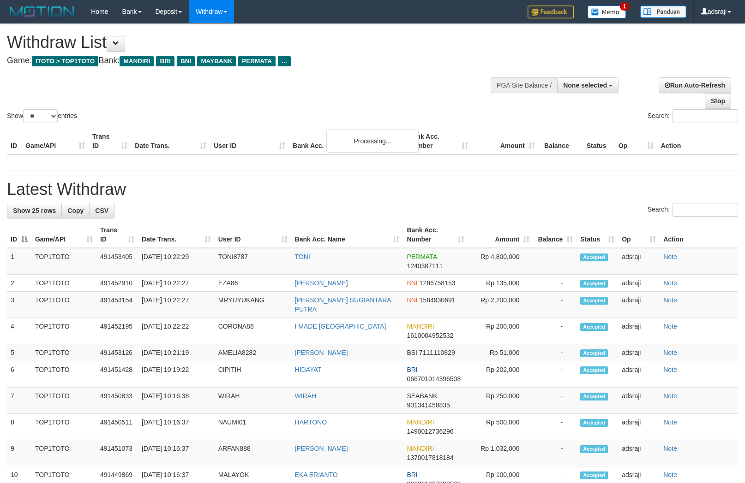
select select
select select "**"
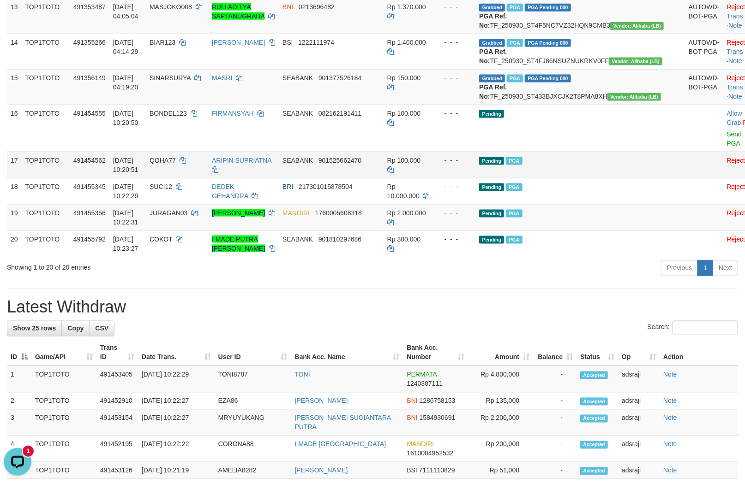
click at [597, 204] on td "Pending PGA" at bounding box center [579, 191] width 209 height 26
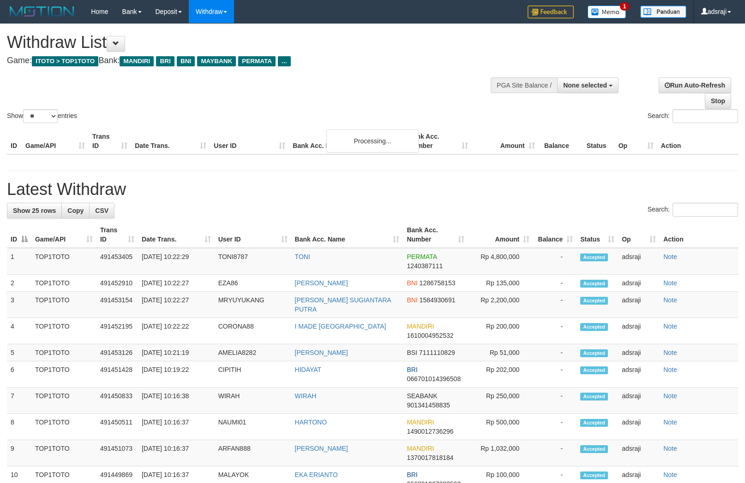
select select
select select "**"
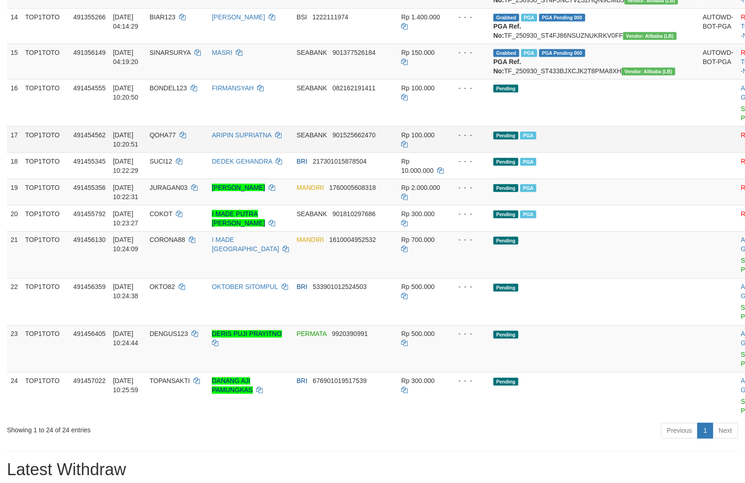
scroll to position [583, 0]
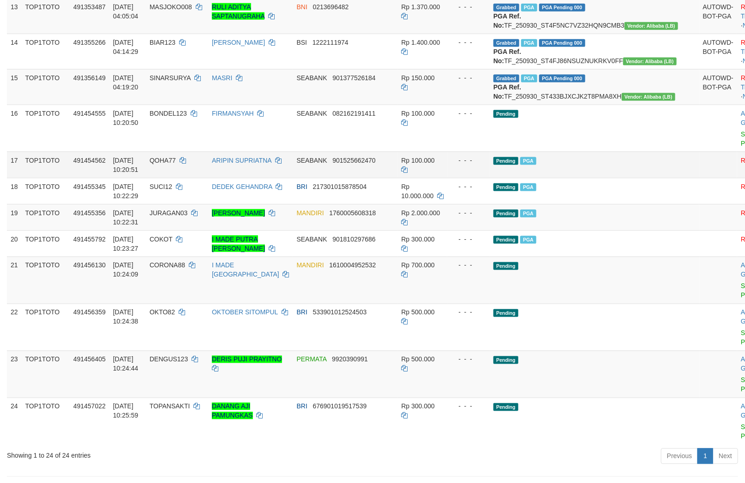
click at [578, 178] on td "Pending PGA" at bounding box center [593, 165] width 209 height 26
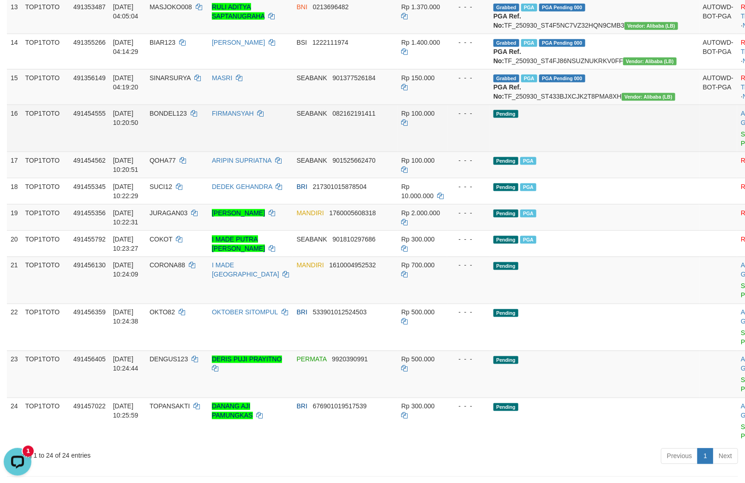
drag, startPoint x: 718, startPoint y: 261, endPoint x: 591, endPoint y: 274, distance: 127.5
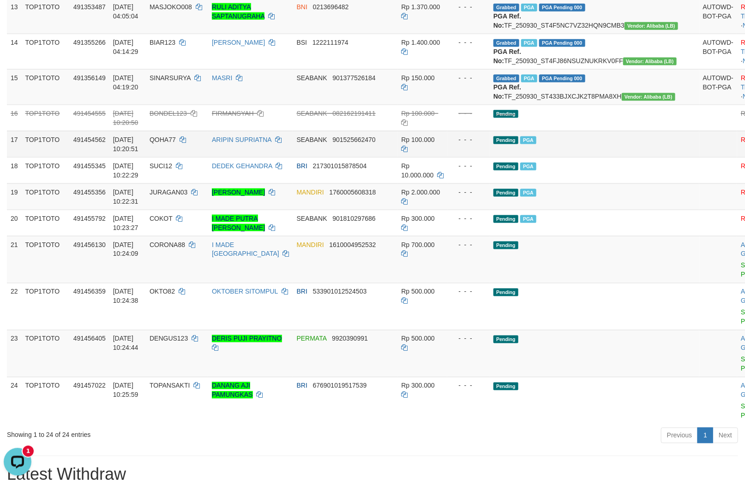
click at [573, 157] on td "Pending PGA" at bounding box center [593, 144] width 209 height 26
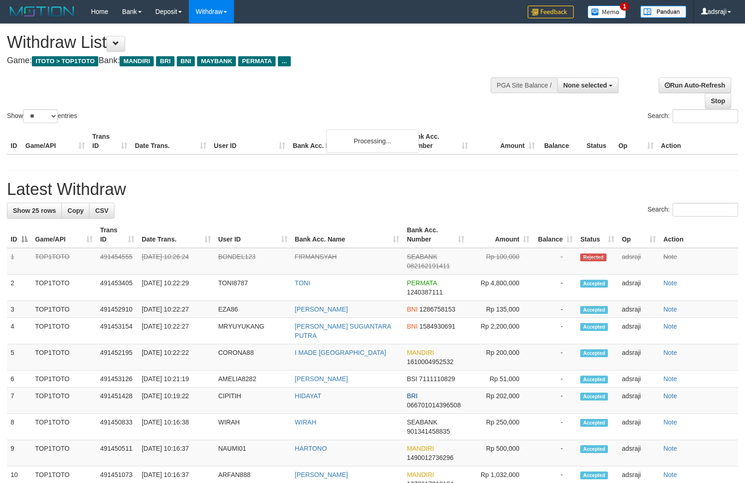
select select
select select "**"
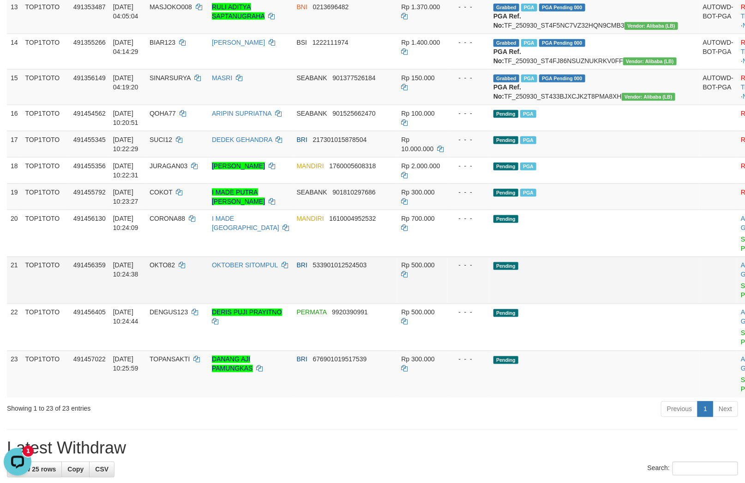
click at [576, 304] on td "Pending" at bounding box center [593, 280] width 209 height 47
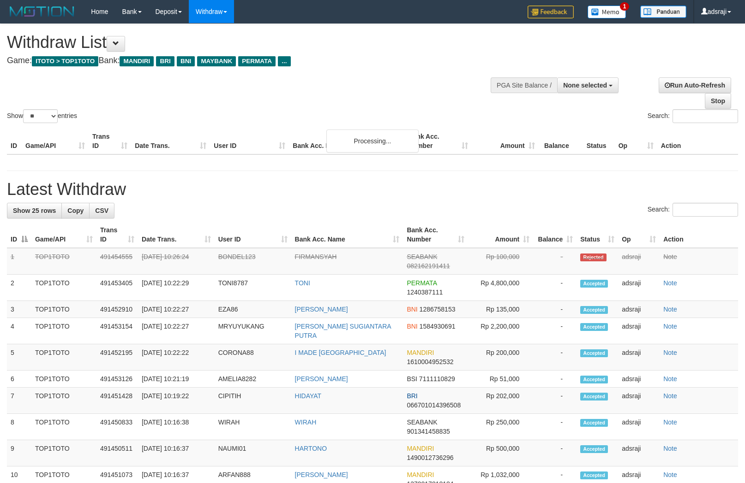
select select
select select "**"
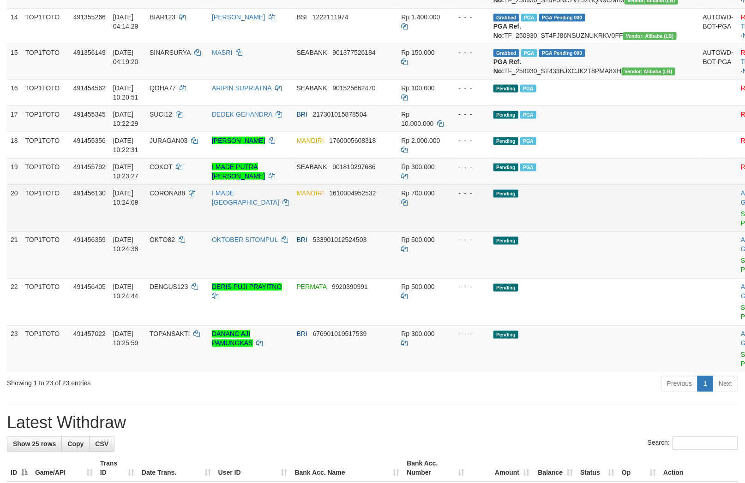
click at [570, 232] on td "Pending" at bounding box center [593, 208] width 209 height 47
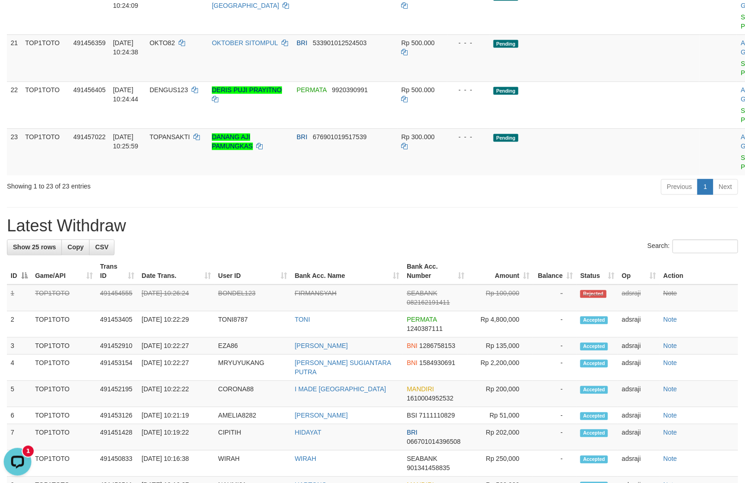
scroll to position [787, 0]
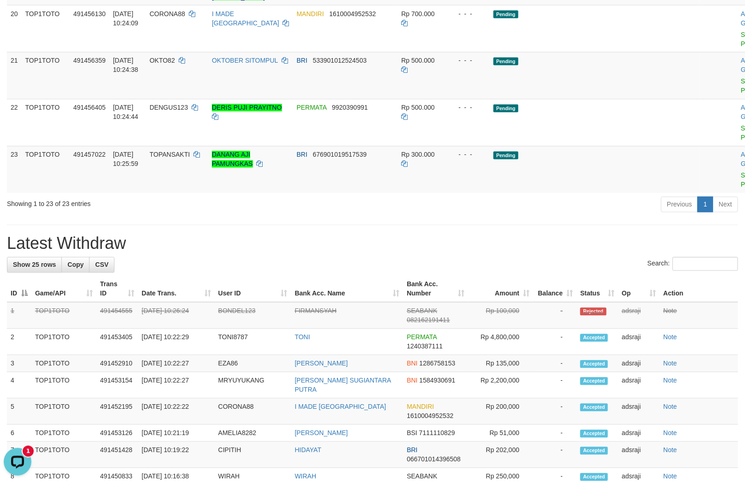
click at [574, 216] on div "Previous 1 Next" at bounding box center [527, 206] width 421 height 20
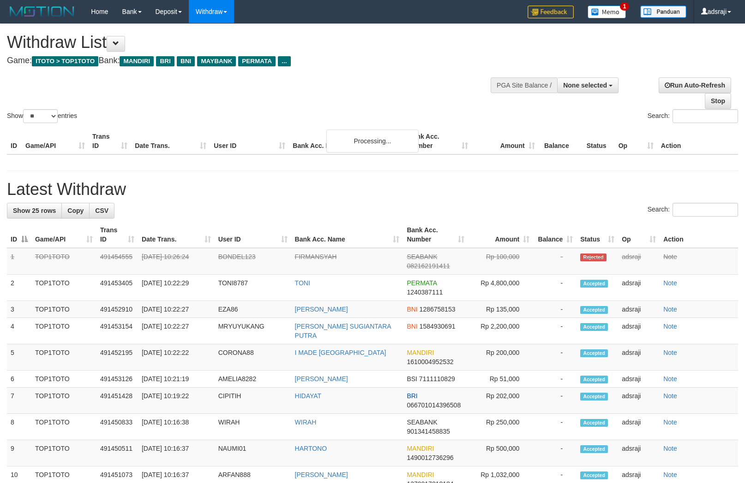
select select
select select "**"
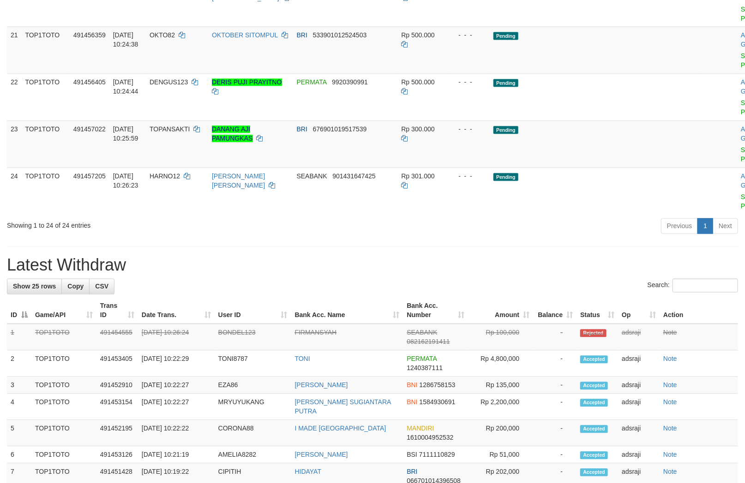
scroll to position [787, 0]
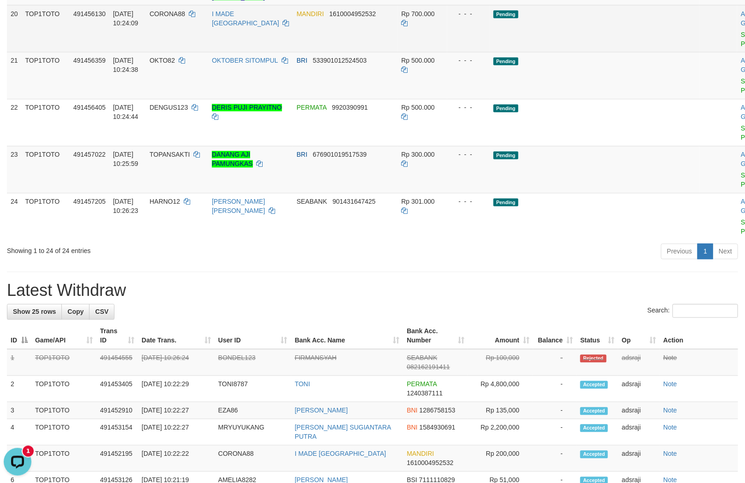
scroll to position [0, 0]
click at [740, 48] on link "Send PGA" at bounding box center [747, 39] width 15 height 17
click at [740, 95] on link "Send PGA" at bounding box center [747, 86] width 15 height 17
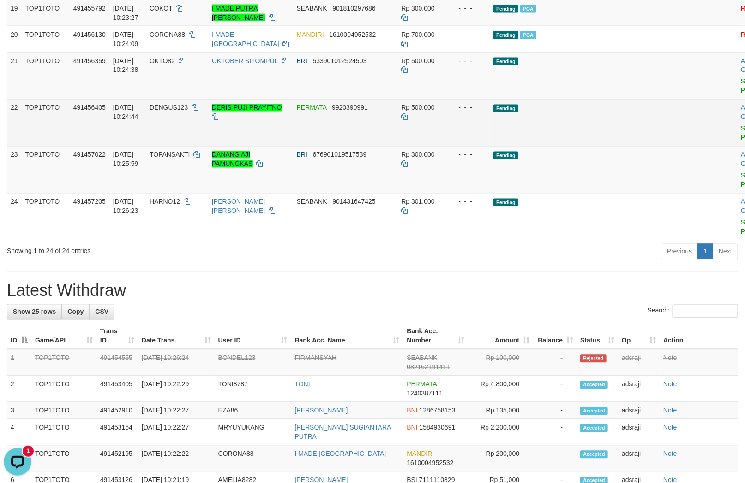
scroll to position [746, 0]
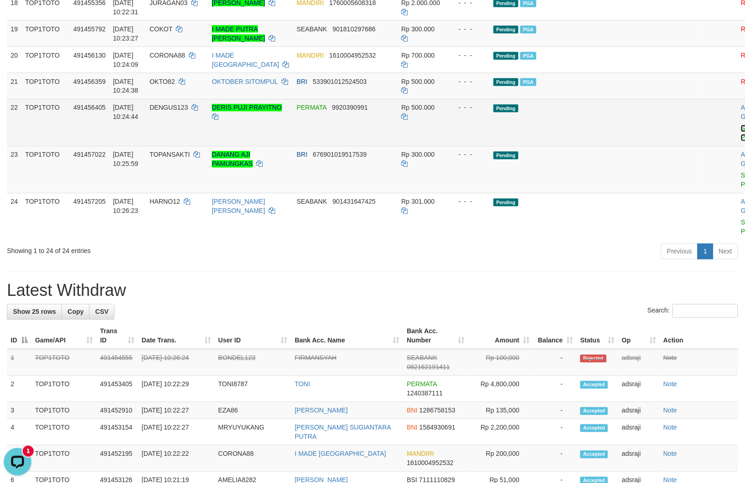
click at [740, 142] on link "Send PGA" at bounding box center [747, 133] width 15 height 17
click at [740, 189] on link "Send PGA" at bounding box center [747, 180] width 15 height 17
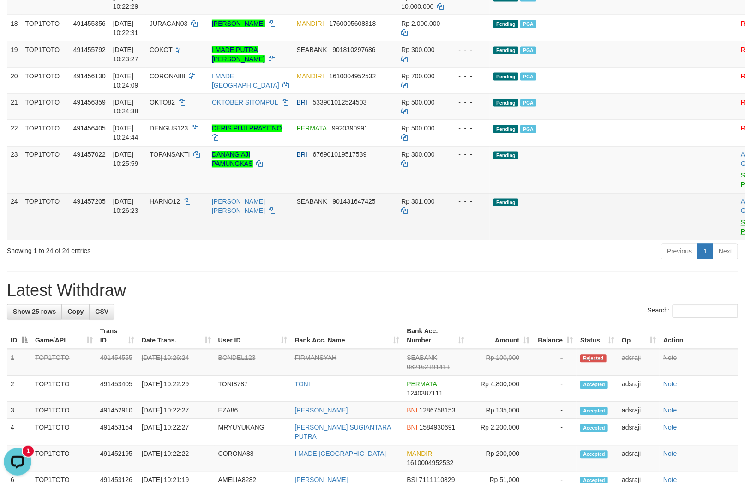
scroll to position [704, 0]
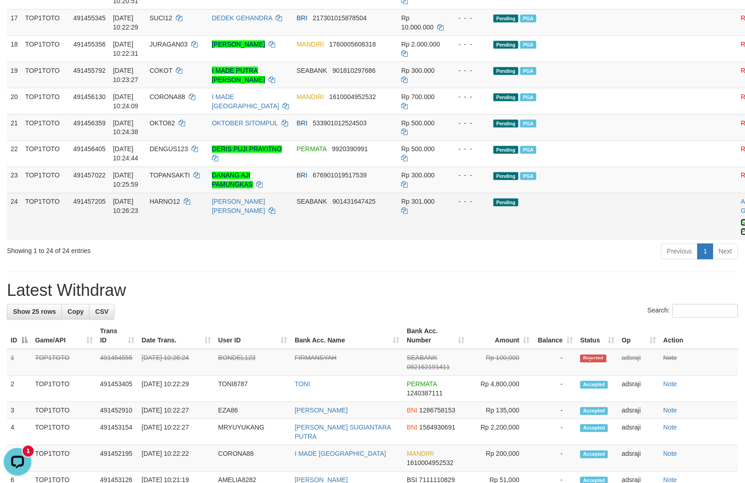
click at [740, 236] on link "Send PGA" at bounding box center [747, 227] width 15 height 17
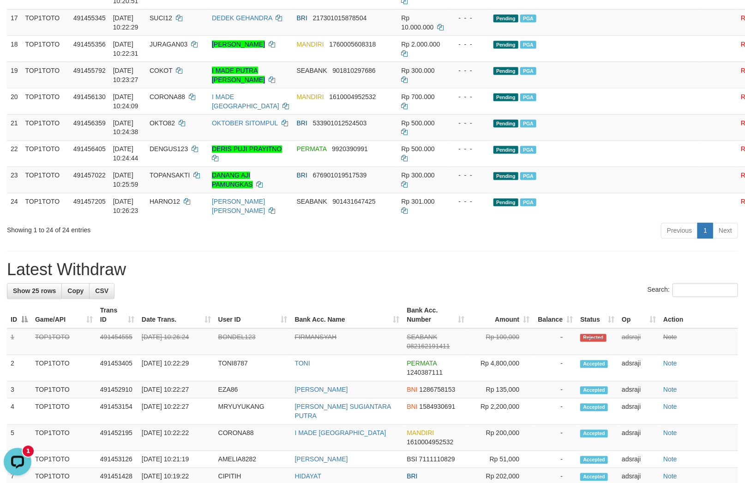
click at [594, 242] on div "Previous 1 Next" at bounding box center [527, 232] width 421 height 20
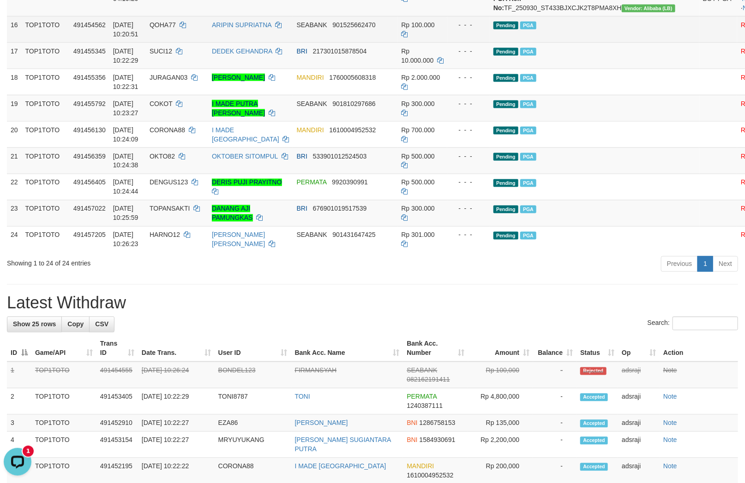
scroll to position [653, 0]
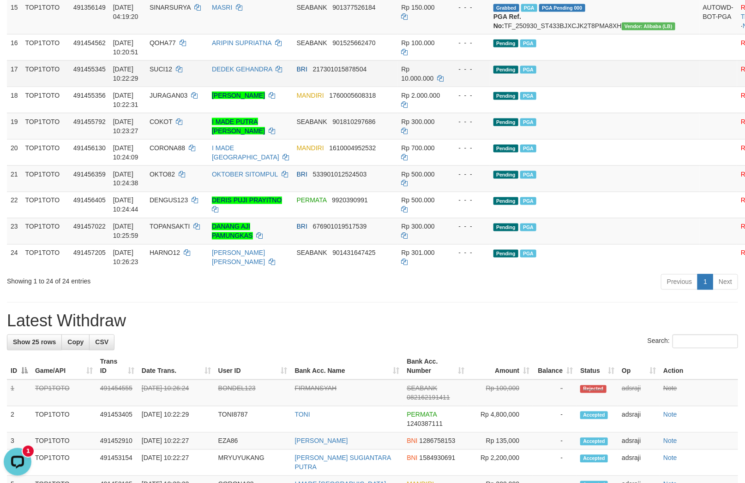
drag, startPoint x: 590, startPoint y: 220, endPoint x: 579, endPoint y: 214, distance: 11.3
click at [585, 87] on td "Pending PGA" at bounding box center [593, 73] width 209 height 26
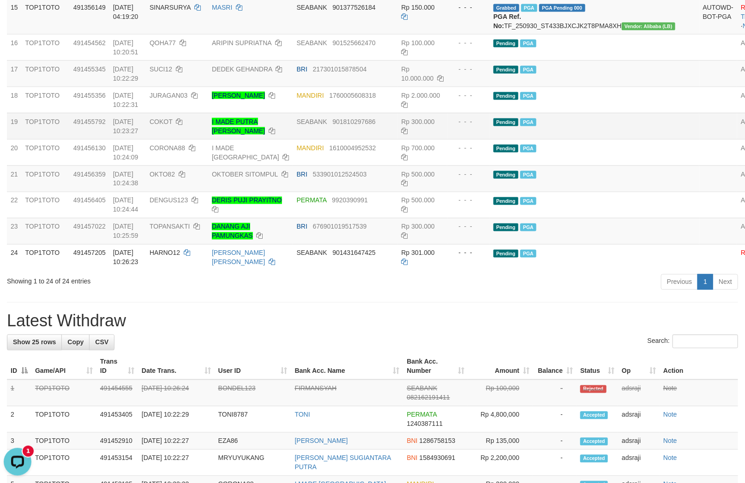
click at [617, 139] on td "Pending PGA" at bounding box center [593, 126] width 209 height 26
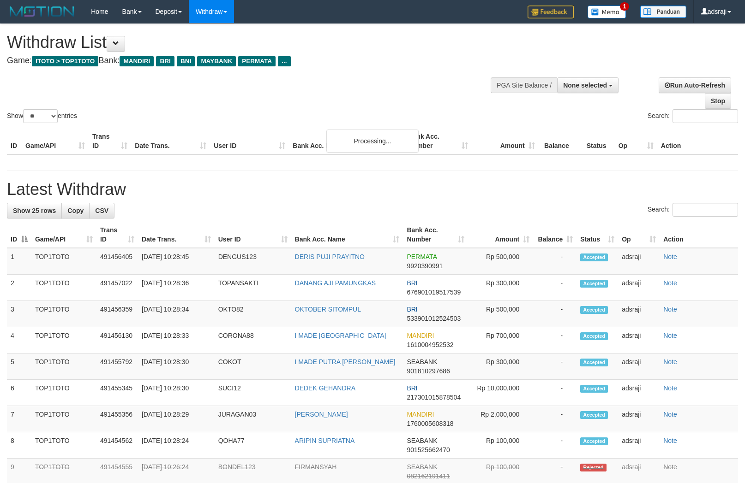
select select
select select "**"
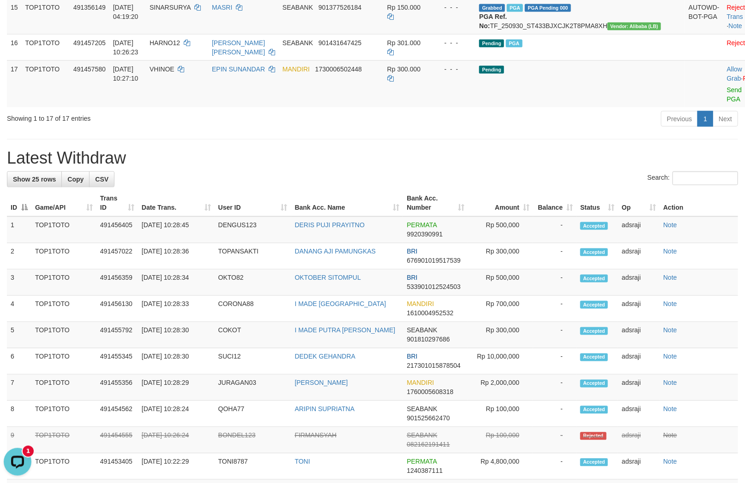
click at [404, 273] on div "**********" at bounding box center [372, 139] width 745 height 1537
